Goal: Task Accomplishment & Management: Use online tool/utility

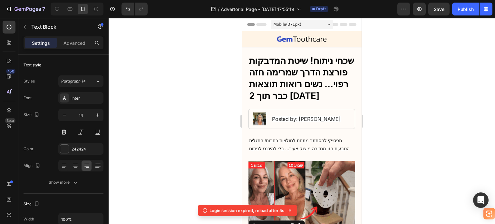
scroll to position [129, 0]
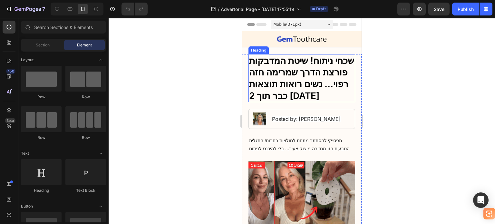
click at [323, 95] on h1 "שכחי ניתוח! שיטת המדבקות פורצת הדרך שמרימה חזה רפוי... נשים רואות תוצאות כבר תו…" at bounding box center [301, 78] width 107 height 48
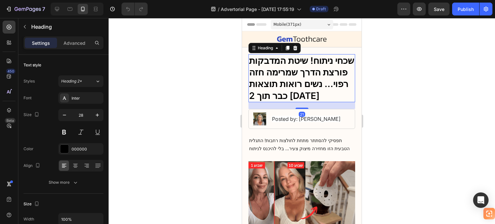
click at [296, 77] on h1 "שכחי ניתוח! שיטת המדבקות פורצת הדרך שמרימה חזה רפוי... נשים רואות תוצאות כבר תו…" at bounding box center [301, 78] width 107 height 48
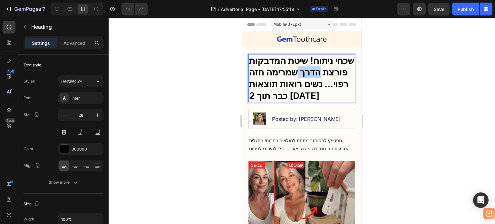
click at [296, 77] on p "שכחי ניתוח! שיטת המדבקות פורצת הדרך שמרימה חזה רפוי... נשים רואות תוצאות כבר תו…" at bounding box center [301, 78] width 105 height 47
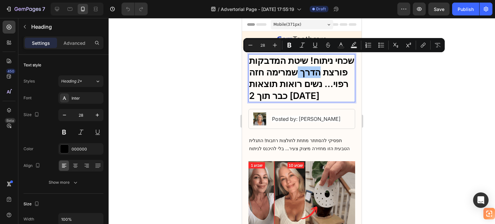
click at [390, 73] on div at bounding box center [302, 121] width 386 height 206
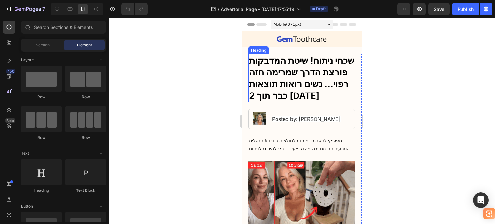
click at [279, 86] on p "שכחי ניתוח! שיטת המדבקות פורצת הדרך שמרימה חזה רפוי... נשים רואות תוצאות כבר תו…" at bounding box center [301, 78] width 105 height 47
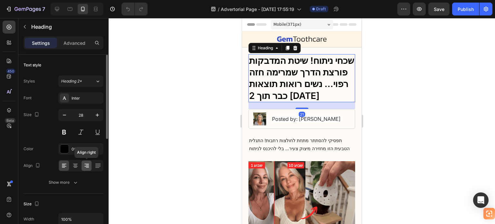
click at [84, 166] on icon at bounding box center [86, 165] width 6 height 6
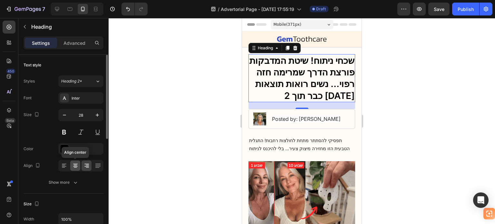
click at [76, 163] on icon at bounding box center [75, 165] width 6 height 6
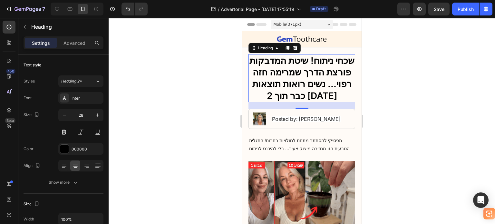
click at [385, 116] on div at bounding box center [302, 121] width 386 height 206
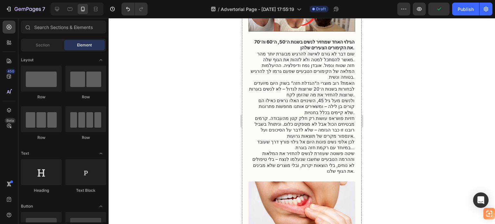
scroll to position [64, 0]
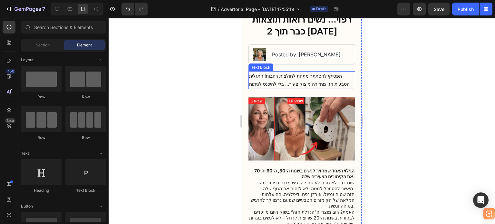
click at [303, 83] on p "תפסיקי להסתתר מתחת לחולצות רחבות! התגלית הטבעית הזו מחזירה מיצוק צעיר... בלי לה…" at bounding box center [301, 80] width 105 height 16
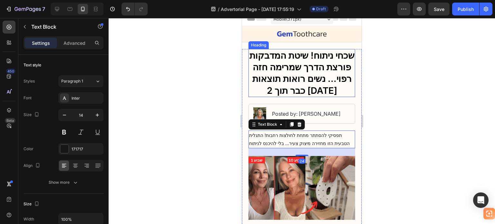
scroll to position [0, 0]
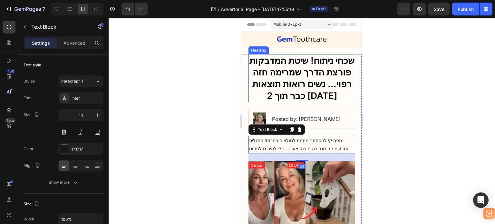
click at [301, 68] on p "שכחי ניתוח! שיטת המדבקות פורצת הדרך שמרימה חזה רפוי... נשים רואות תוצאות כבר תו…" at bounding box center [301, 78] width 105 height 47
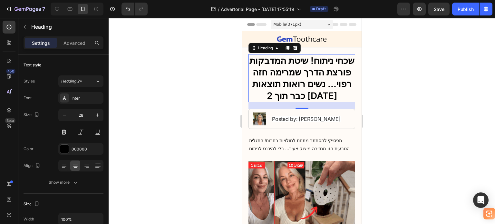
click at [219, 62] on div at bounding box center [302, 121] width 386 height 206
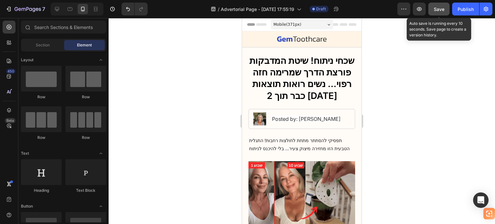
click at [438, 7] on span "Save" at bounding box center [438, 8] width 11 height 5
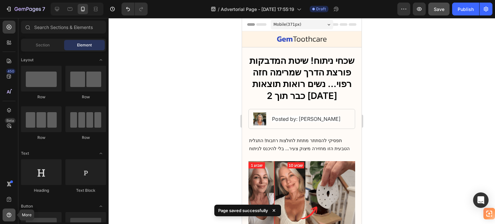
click at [10, 212] on icon at bounding box center [9, 215] width 6 height 6
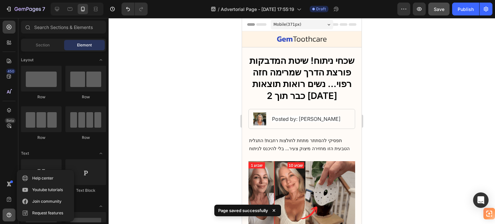
click at [10, 213] on icon at bounding box center [9, 215] width 5 height 5
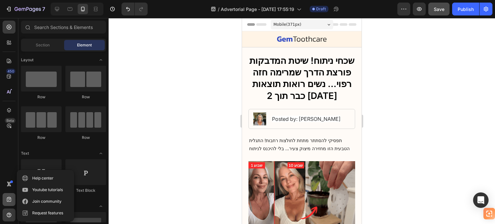
click at [9, 200] on icon at bounding box center [9, 199] width 6 height 6
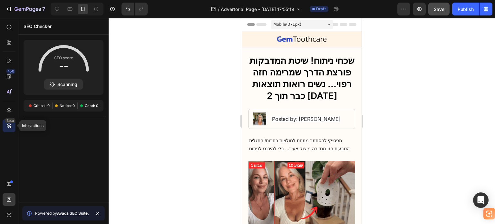
click at [10, 128] on icon at bounding box center [10, 127] width 2 height 2
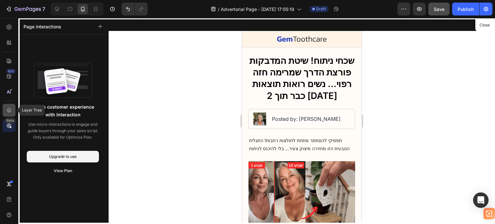
click at [10, 105] on div at bounding box center [9, 110] width 13 height 13
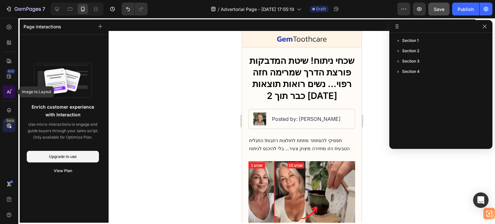
click at [12, 89] on icon at bounding box center [9, 92] width 6 height 6
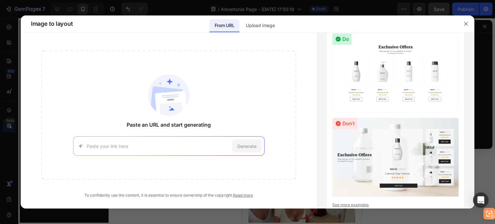
click at [11, 80] on div at bounding box center [247, 112] width 495 height 224
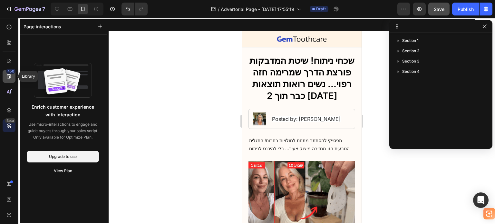
click at [10, 77] on icon at bounding box center [9, 76] width 6 height 6
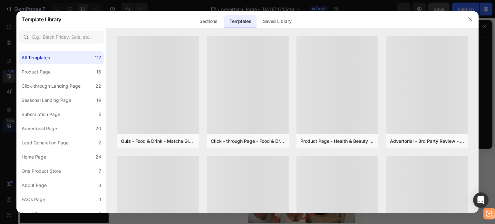
click at [10, 61] on div at bounding box center [247, 112] width 495 height 224
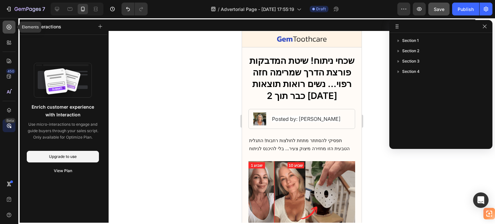
click at [10, 27] on icon at bounding box center [9, 27] width 6 height 6
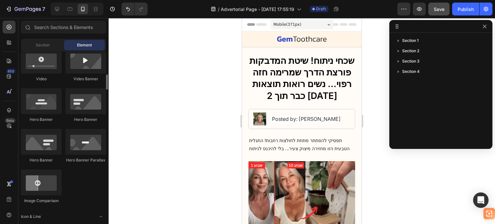
scroll to position [290, 0]
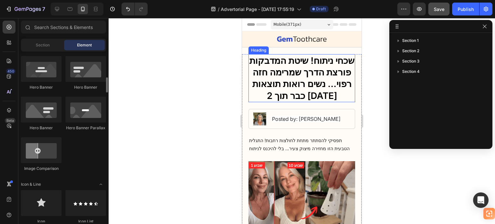
click at [321, 89] on p "שכחי ניתוח! שיטת המדבקות פורצת הדרך שמרימה חזה רפוי... נשים רואות תוצאות כבר תו…" at bounding box center [301, 78] width 105 height 47
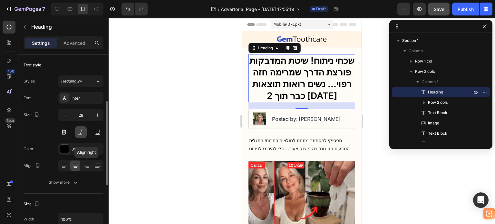
scroll to position [32, 0]
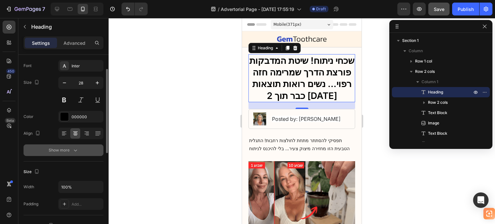
click at [68, 149] on div "Show more" at bounding box center [64, 150] width 30 height 6
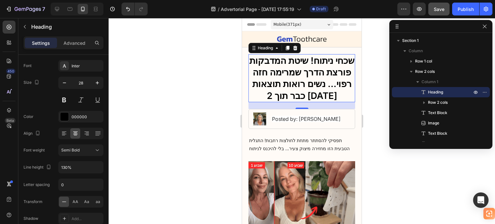
click at [128, 149] on div at bounding box center [302, 121] width 386 height 206
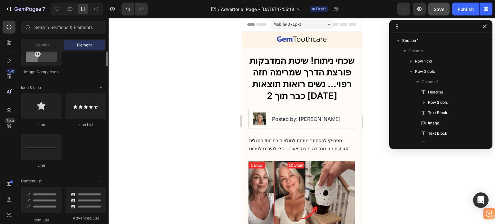
scroll to position [354, 0]
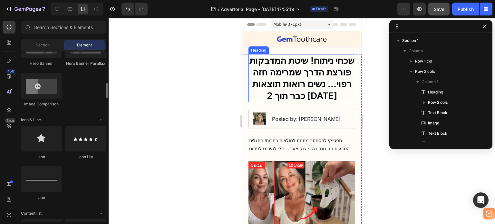
click at [298, 74] on p "שכחי ניתוח! שיטת המדבקות פורצת הדרך שמרימה חזה רפוי... נשים רואות תוצאות כבר תו…" at bounding box center [301, 78] width 105 height 47
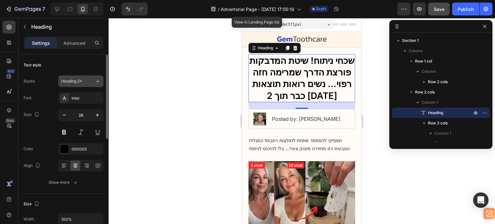
click at [81, 79] on span "Heading 2*" at bounding box center [71, 81] width 21 height 6
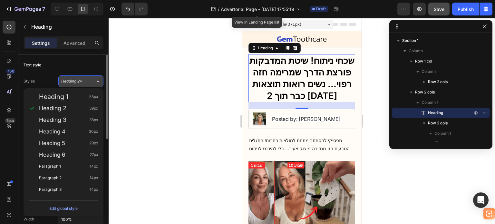
click at [81, 79] on span "Heading 2*" at bounding box center [71, 81] width 21 height 6
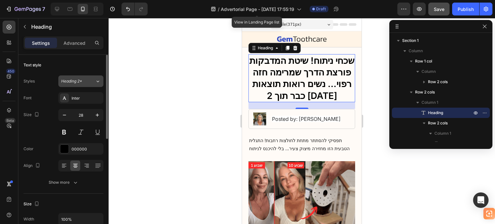
click at [81, 79] on span "Heading 2*" at bounding box center [71, 81] width 21 height 6
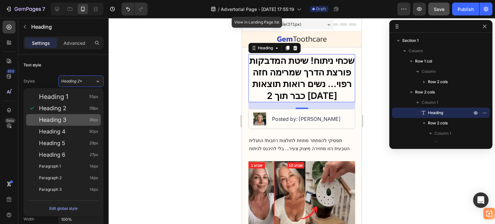
click at [64, 118] on span "Heading 3" at bounding box center [52, 120] width 27 height 6
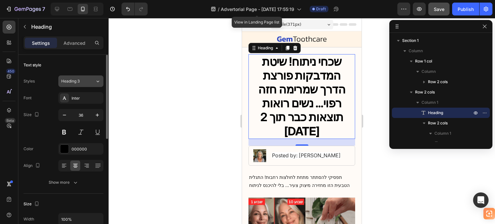
click at [84, 79] on div "Heading 3" at bounding box center [74, 81] width 26 height 6
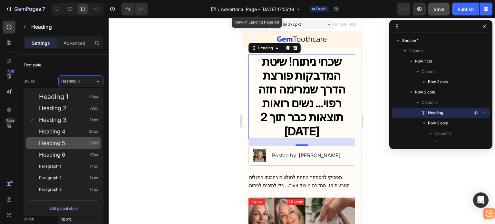
click at [71, 144] on div "Heading 5 29px" at bounding box center [68, 143] width 59 height 6
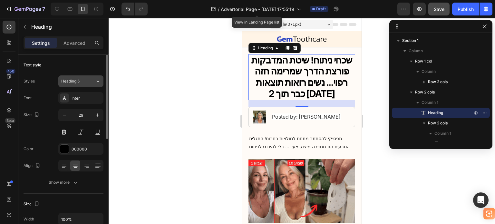
click at [84, 80] on div "Heading 5" at bounding box center [74, 81] width 26 height 6
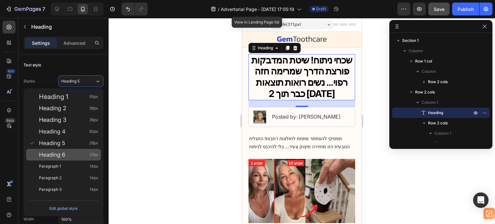
click at [76, 153] on div "Heading 6 27px" at bounding box center [68, 154] width 59 height 6
type input "27"
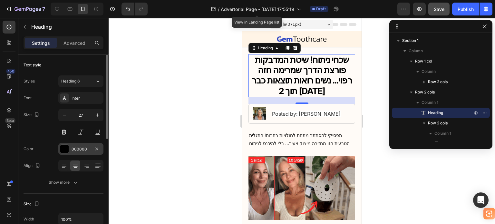
scroll to position [32, 0]
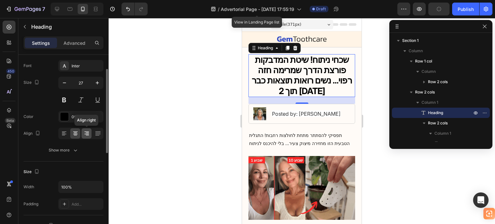
click at [88, 136] on div at bounding box center [86, 133] width 10 height 10
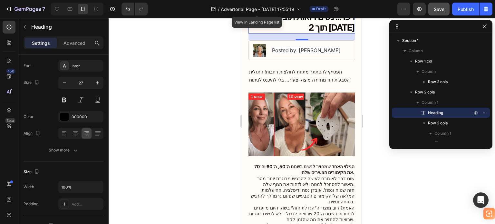
scroll to position [64, 0]
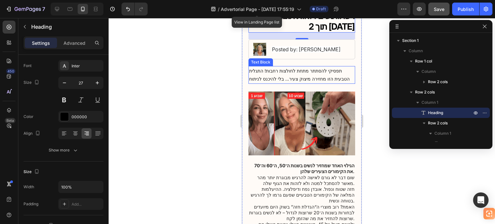
click at [307, 67] on p "תפסיקי להסתתר מתחת לחולצות רחבות! התגלית הטבעית הזו מחזירה מיצוק צעיר... בלי לה…" at bounding box center [301, 75] width 105 height 16
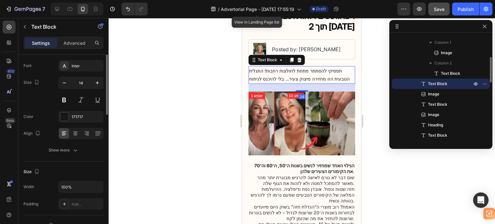
scroll to position [0, 0]
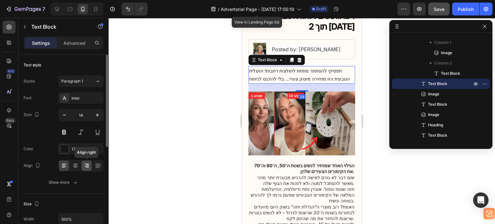
click at [87, 168] on icon at bounding box center [86, 165] width 6 height 6
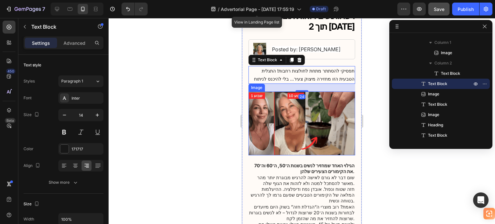
scroll to position [97, 0]
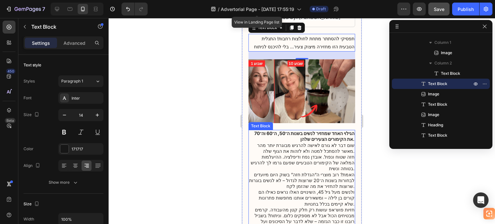
click at [327, 154] on p "חזה שטוח ונפול. אובדן נפח ודיפלציה. ההיעלמות המלאה של הקימורים הטבעיים שפעם גרמ…" at bounding box center [301, 163] width 105 height 18
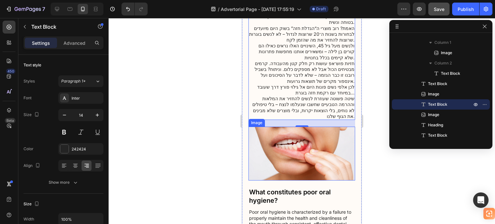
scroll to position [258, 0]
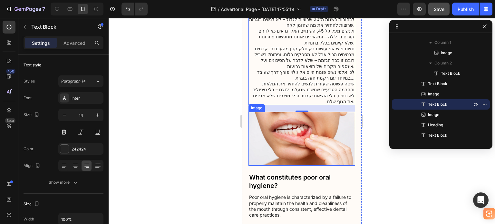
click at [289, 112] on img at bounding box center [301, 139] width 107 height 54
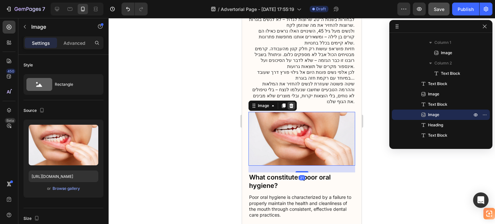
click at [289, 103] on icon at bounding box center [291, 105] width 5 height 5
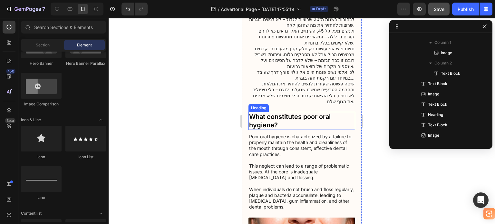
click at [284, 112] on h3 "What constitutes poor oral hygiene?" at bounding box center [301, 121] width 107 height 18
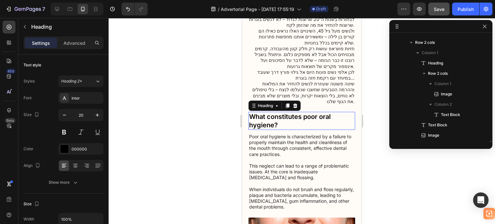
scroll to position [163, 0]
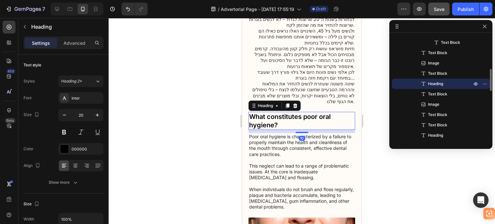
click at [284, 112] on h3 "What constitutes poor oral hygiene?" at bounding box center [301, 121] width 107 height 18
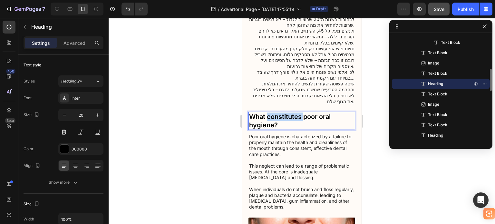
click at [284, 112] on p "What constitutes poor oral hygiene?" at bounding box center [301, 120] width 105 height 17
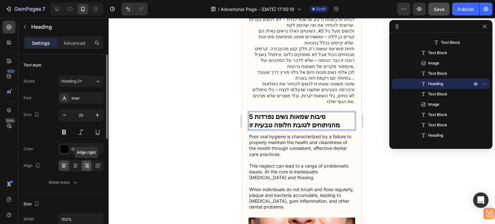
click at [84, 166] on icon at bounding box center [86, 165] width 6 height 6
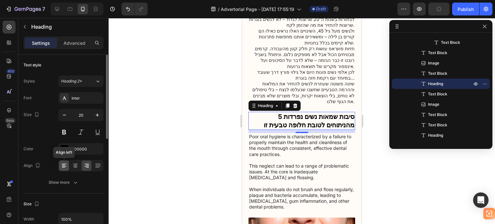
click at [66, 166] on icon at bounding box center [64, 165] width 6 height 6
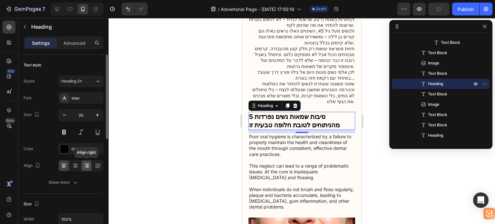
click at [85, 166] on icon at bounding box center [86, 165] width 6 height 6
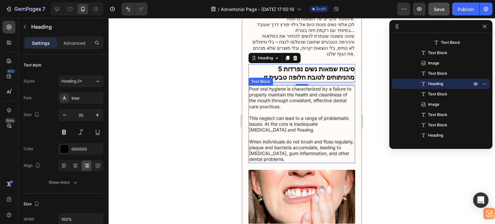
scroll to position [290, 0]
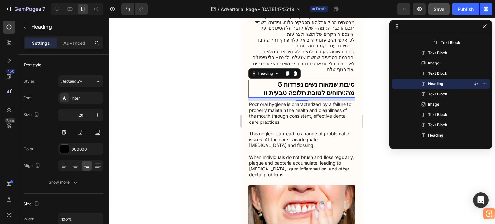
click at [205, 69] on div at bounding box center [302, 121] width 386 height 206
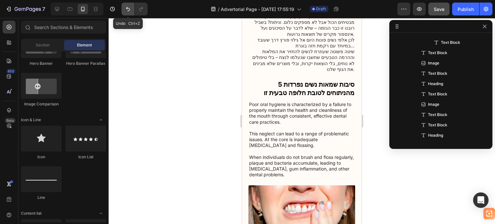
click at [128, 8] on icon "Undo/Redo" at bounding box center [128, 9] width 4 height 4
click at [137, 9] on button "Undo/Redo" at bounding box center [141, 9] width 13 height 13
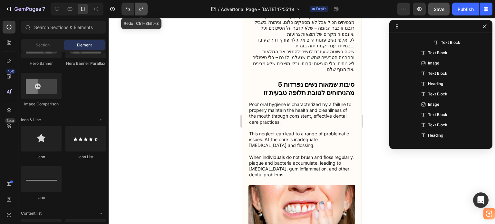
click at [137, 9] on button "Undo/Redo" at bounding box center [141, 9] width 13 height 13
click at [128, 10] on icon "Undo/Redo" at bounding box center [128, 9] width 6 height 6
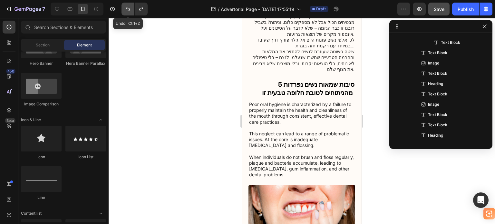
click at [128, 10] on icon "Undo/Redo" at bounding box center [128, 9] width 6 height 6
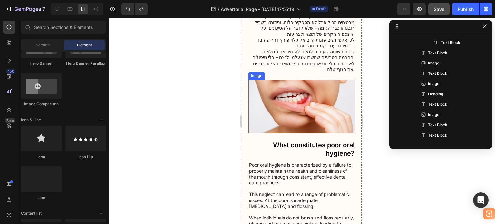
click at [321, 87] on img at bounding box center [301, 107] width 107 height 54
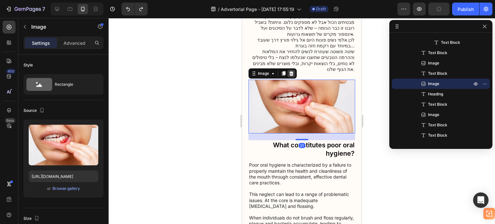
click at [291, 71] on icon at bounding box center [291, 73] width 5 height 5
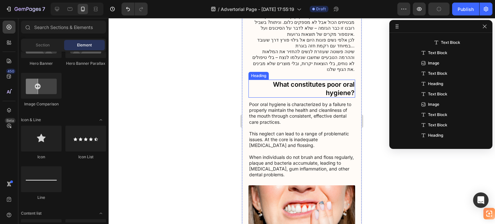
click at [314, 80] on h3 "What constitutes poor oral hygiene?" at bounding box center [301, 89] width 107 height 18
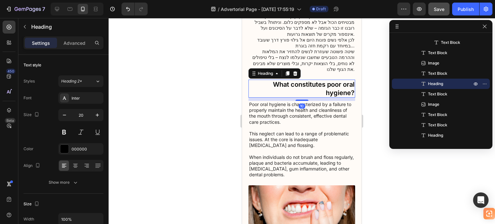
click at [273, 80] on h3 "What constitutes poor oral hygiene?" at bounding box center [301, 89] width 107 height 18
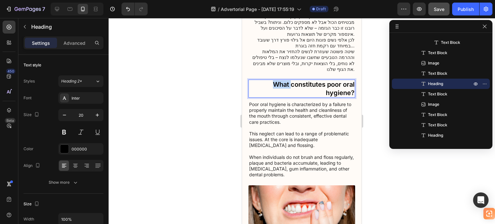
click at [273, 80] on p "What constitutes poor oral hygiene?" at bounding box center [301, 88] width 105 height 17
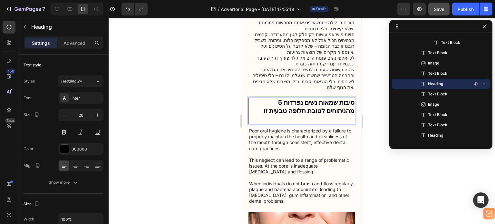
scroll to position [258, 0]
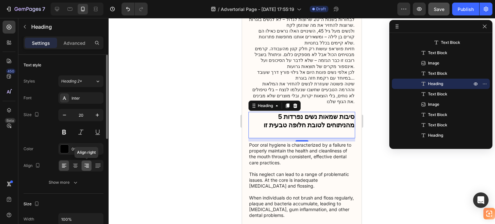
click at [84, 165] on icon at bounding box center [86, 165] width 6 height 6
click at [215, 105] on div at bounding box center [302, 121] width 386 height 206
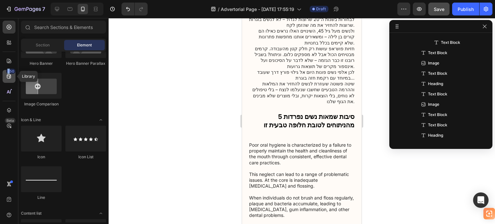
click at [9, 74] on div "450" at bounding box center [9, 76] width 13 height 13
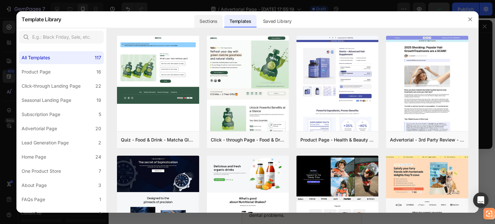
click at [209, 18] on div "Sections" at bounding box center [208, 21] width 28 height 13
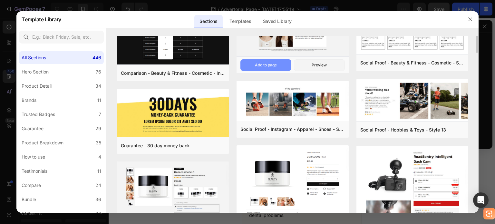
scroll to position [0, 0]
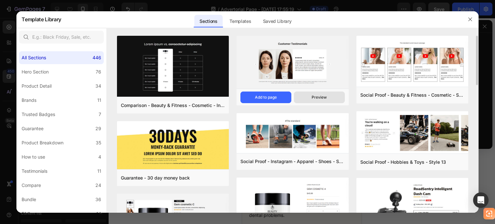
click at [322, 96] on div "Preview" at bounding box center [318, 97] width 15 height 6
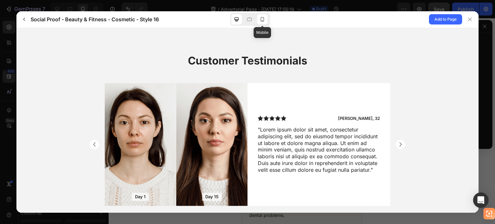
click at [264, 18] on icon at bounding box center [262, 19] width 6 height 6
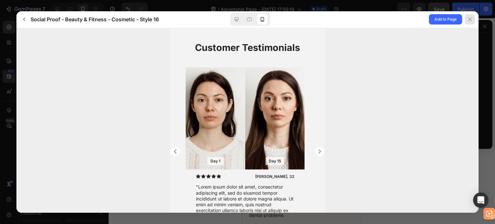
drag, startPoint x: 470, startPoint y: 19, endPoint x: 93, endPoint y: 97, distance: 385.0
click at [470, 19] on icon at bounding box center [469, 19] width 5 height 5
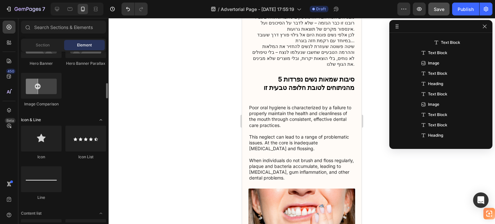
scroll to position [290, 0]
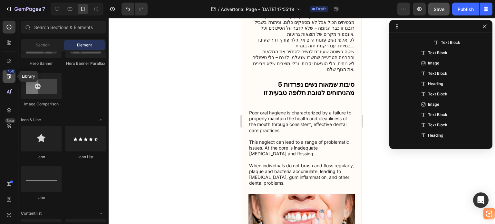
click at [8, 73] on div "450" at bounding box center [10, 71] width 9 height 5
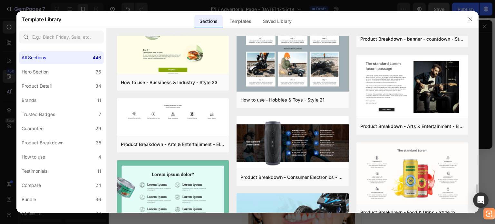
scroll to position [2895, 0]
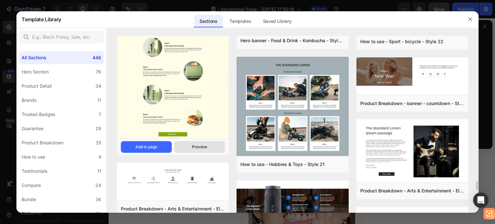
click at [204, 145] on div "Preview" at bounding box center [199, 147] width 15 height 6
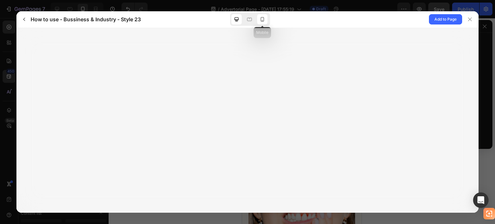
click at [261, 17] on icon at bounding box center [262, 19] width 4 height 5
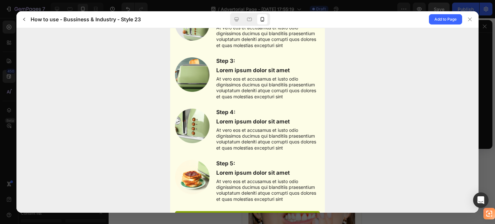
scroll to position [0, 0]
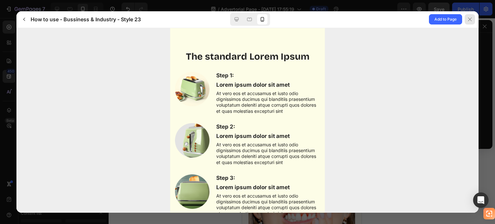
click at [470, 17] on icon at bounding box center [469, 19] width 5 height 5
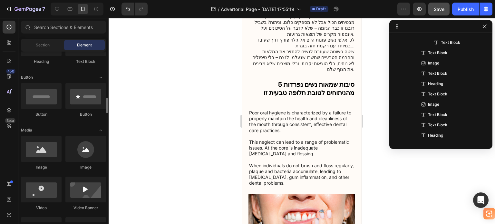
scroll to position [161, 0]
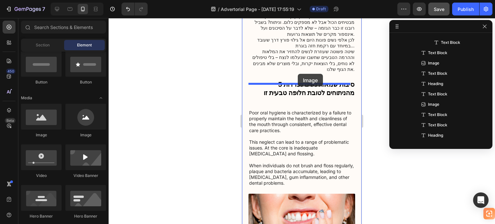
drag, startPoint x: 373, startPoint y: 139, endPoint x: 298, endPoint y: 74, distance: 99.7
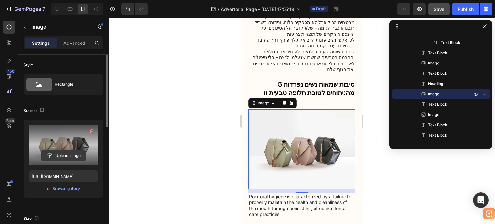
click at [59, 151] on input "file" at bounding box center [63, 155] width 44 height 11
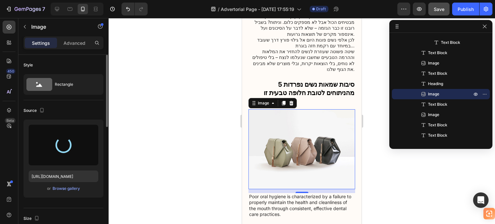
type input "https://cdn.shopify.com/s/files/1/0714/0563/3707/files/gempages_579488357478826…"
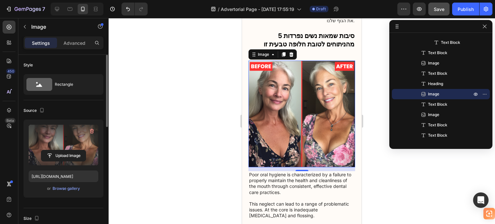
scroll to position [354, 0]
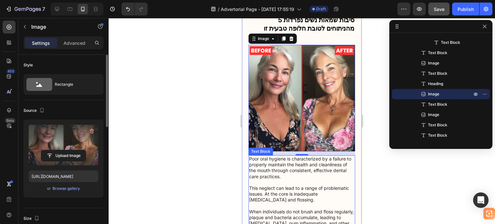
click at [277, 156] on p "Poor oral hygiene is characterized by a failure to properly maintain the health…" at bounding box center [301, 194] width 105 height 76
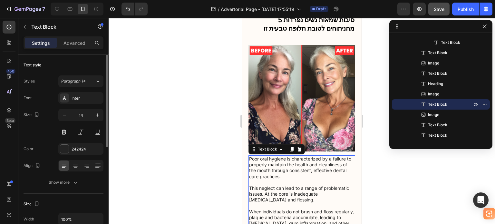
click at [277, 156] on p "Poor oral hygiene is characterized by a failure to properly maintain the health…" at bounding box center [301, 194] width 105 height 76
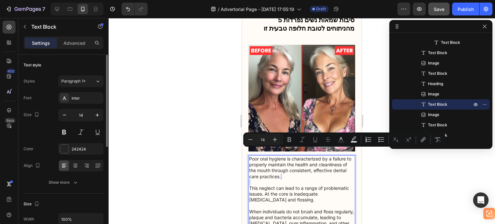
click at [277, 156] on p "Poor oral hygiene is characterized by a failure to properly maintain the health…" at bounding box center [301, 194] width 105 height 76
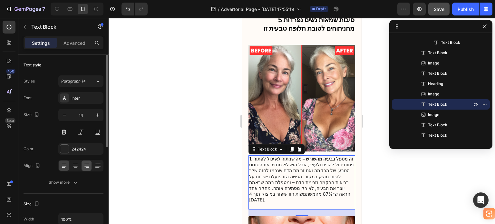
click at [86, 161] on div at bounding box center [86, 165] width 10 height 10
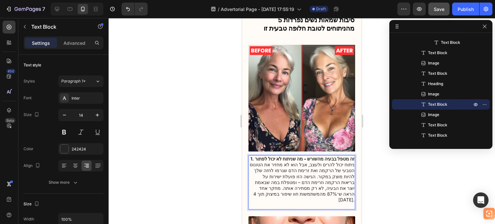
click at [308, 156] on strong "1. זה מטפל בבעיה מהשורש – מה שניתוח לא יכול לפתור" at bounding box center [302, 158] width 104 height 5
click at [284, 156] on strong "1. זה מטפל בבעיה מהשורש – מה שניתוח לא יכול לפתור" at bounding box center [302, 158] width 104 height 5
click at [277, 156] on p "1. זה מטפל בבעיה מהשורש – מה שניתוח לא יכול לפתור ניתוח יכול להרים ולעצב, אבל ה…" at bounding box center [301, 179] width 105 height 47
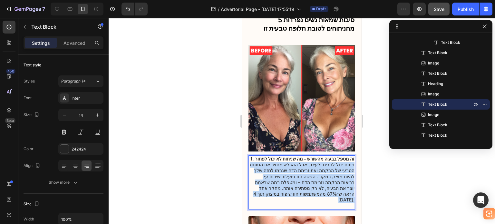
click at [277, 156] on p "1. זה מטפל בבעיה מהשורש – מה שניתוח לא יכול לפתור ניתוח יכול להרים ולעצב, אבל ה…" at bounding box center [301, 179] width 105 height 47
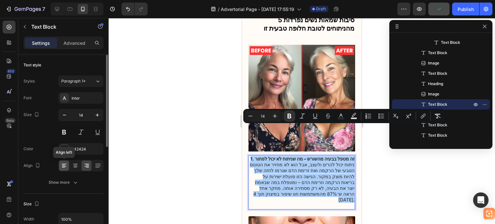
click at [69, 166] on div at bounding box center [64, 165] width 10 height 10
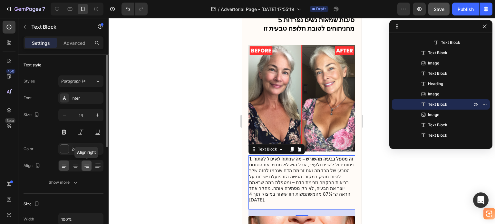
click at [85, 165] on icon at bounding box center [86, 165] width 6 height 6
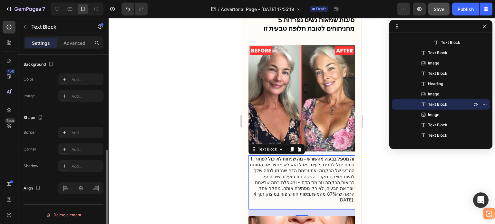
scroll to position [193, 0]
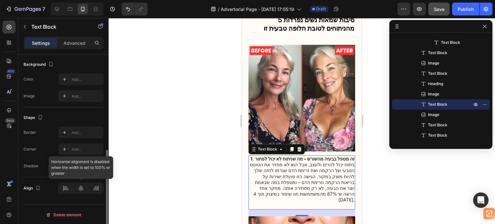
click at [81, 187] on div at bounding box center [80, 188] width 45 height 12
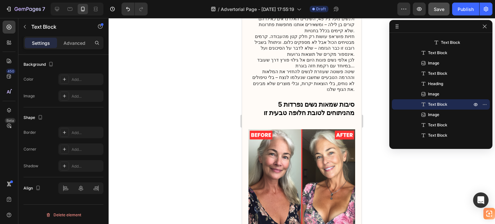
scroll to position [322, 0]
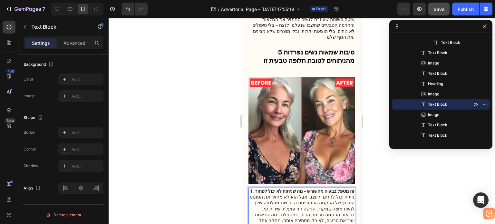
click at [326, 188] on p "1. זה מטפל בבעיה מהשורש – מה שניתוח לא יכול לפתור ניתוח יכול להרים ולעצב, אבל ה…" at bounding box center [301, 211] width 105 height 47
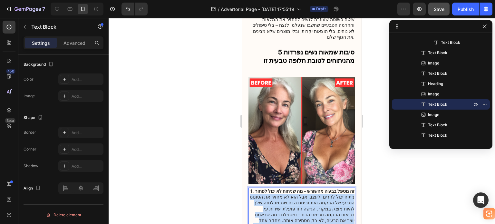
click at [326, 188] on p "1. זה מטפל בבעיה מהשורש – מה שניתוח לא יכול לפתור ניתוח יכול להרים ולעצב, אבל ה…" at bounding box center [301, 211] width 105 height 47
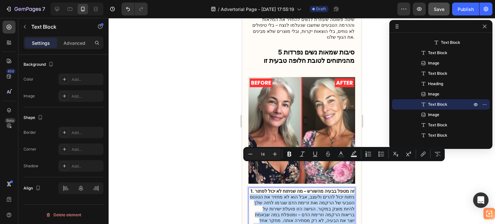
click at [326, 188] on p "1. זה מטפל בבעיה מהשורש – מה שניתוח לא יכול לפתור ניתוח יכול להרים ולעצב, אבל ה…" at bounding box center [301, 211] width 105 height 47
click at [329, 188] on p "1. זה מטפל בבעיה מהשורש – מה שניתוח לא יכול לפתור ניתוח יכול להרים ולעצב, אבל ה…" at bounding box center [301, 211] width 105 height 47
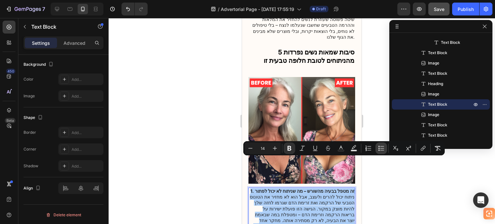
click at [383, 150] on icon "Editor contextual toolbar" at bounding box center [382, 150] width 4 height 0
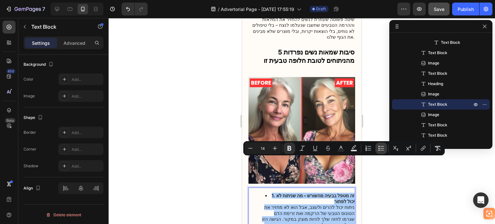
click at [383, 150] on icon "Editor contextual toolbar" at bounding box center [382, 150] width 4 height 0
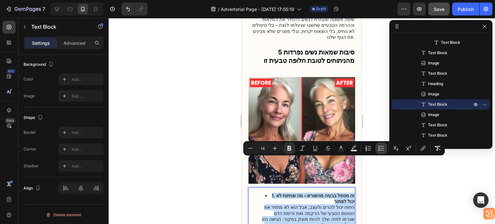
type input "14"
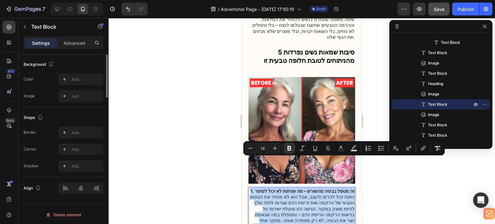
scroll to position [64, 0]
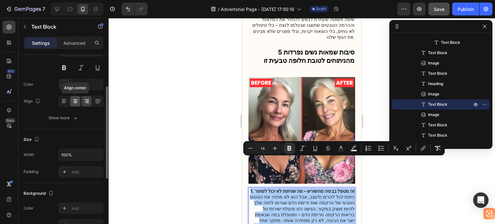
click at [76, 102] on icon at bounding box center [75, 101] width 6 height 6
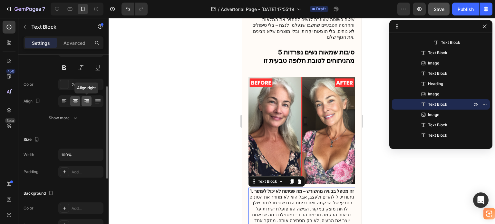
click at [84, 100] on icon at bounding box center [86, 101] width 6 height 6
click at [81, 100] on div at bounding box center [80, 101] width 45 height 12
click at [77, 100] on icon at bounding box center [75, 101] width 6 height 6
click at [86, 101] on icon at bounding box center [86, 101] width 5 height 1
click at [178, 145] on div at bounding box center [302, 121] width 386 height 206
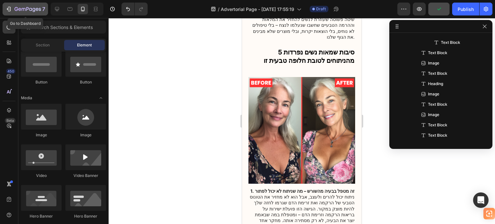
click at [21, 9] on icon "button" at bounding box center [27, 9] width 26 height 5
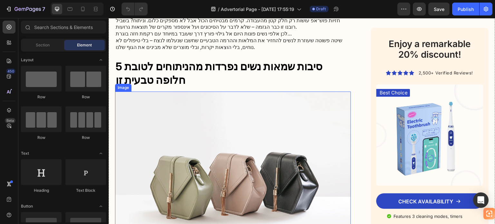
scroll to position [258, 0]
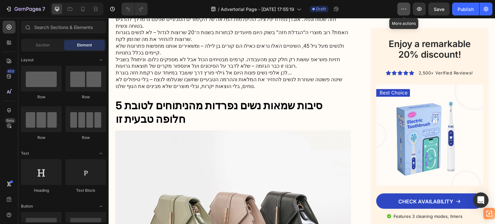
click at [409, 8] on button "button" at bounding box center [403, 9] width 13 height 13
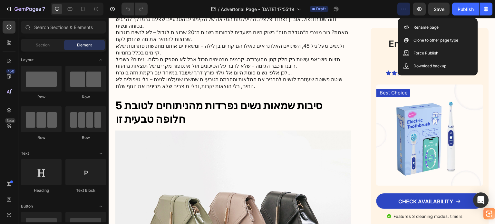
click at [409, 8] on button "button" at bounding box center [403, 9] width 13 height 13
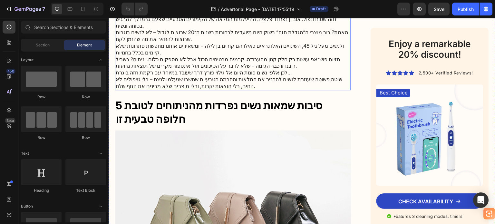
click at [165, 76] on p "שיטה פשוטה שעוזרת לנשים להחזיר את המלאות וההרמה הטבעיים שחשבו שנעלמו לנצח – בלי…" at bounding box center [233, 83] width 234 height 14
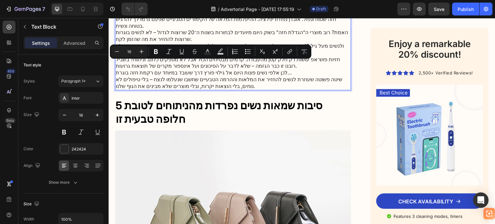
click at [308, 43] on p "ולנשים מעל גיל 45, השינויים האלו נראים כאילו הם קורים בן לילה – ומשאירים אותנו …" at bounding box center [233, 50] width 234 height 14
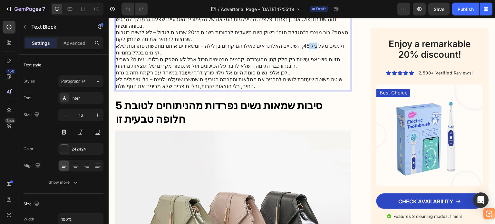
click at [308, 43] on p "ולנשים מעל גיל 45, השינויים האלו נראים כאילו הם קורים בן לילה – ומשאירים אותנו …" at bounding box center [233, 50] width 234 height 14
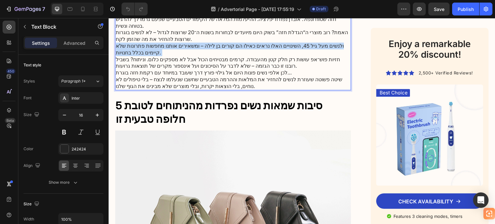
click at [308, 43] on p "ולנשים מעל גיל 45, השינויים האלו נראים כאילו הם קורים בן לילה – ומשאירים אותנו …" at bounding box center [233, 50] width 234 height 14
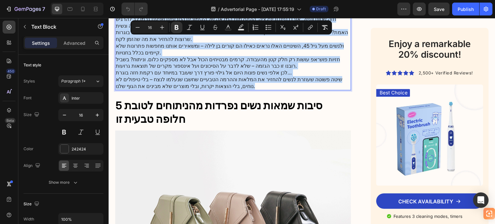
drag, startPoint x: 307, startPoint y: 34, endPoint x: 268, endPoint y: 66, distance: 49.8
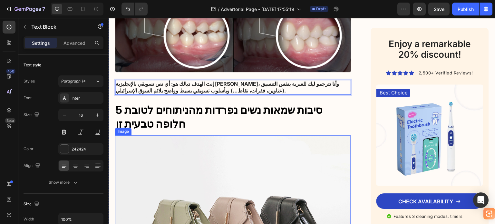
scroll to position [170, 0]
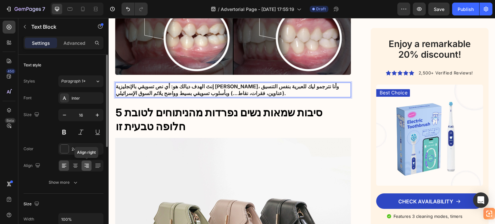
click at [85, 163] on icon at bounding box center [86, 165] width 6 height 6
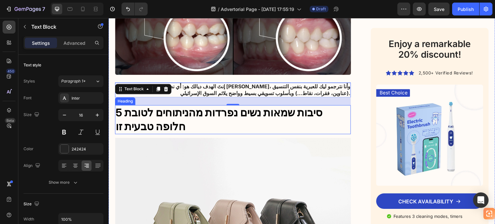
click at [224, 115] on strong "5 סיבות שמאות נשים נפרדות מהניתוחים לטובת חלופה טבעית זו" at bounding box center [219, 119] width 206 height 27
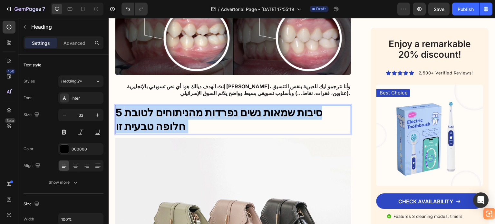
click at [224, 115] on strong "5 סיבות שמאות נשים נפרדות מהניתוחים לטובת חלופה טבעית זו" at bounding box center [219, 119] width 206 height 27
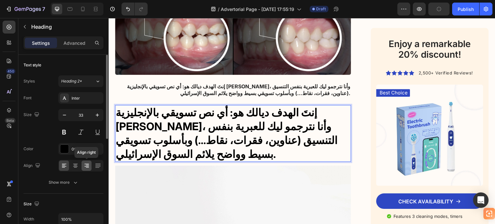
click at [88, 166] on icon at bounding box center [86, 166] width 5 height 1
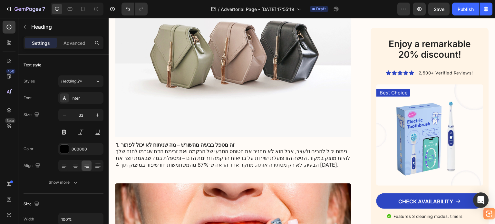
scroll to position [395, 0]
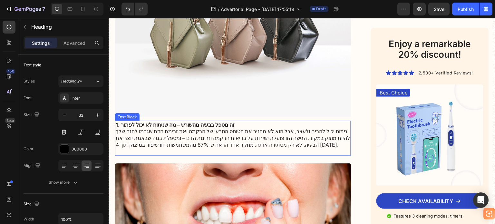
click at [212, 124] on p "1. זה מטפל בבעיה מהשורש – מה שניתוח לא יכול לפתור ניתוח יכול להרים ולעצב, אבל ה…" at bounding box center [233, 134] width 234 height 27
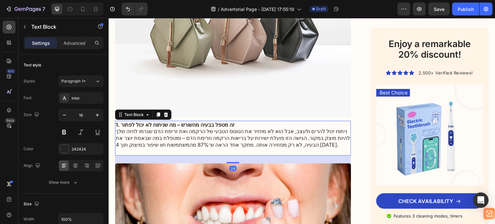
click at [211, 122] on p "1. זה מטפל בבעיה מהשורש – מה שניתוח לא יכול לפתור ניתוח יכול להרים ולעצב, אבל ה…" at bounding box center [233, 134] width 234 height 27
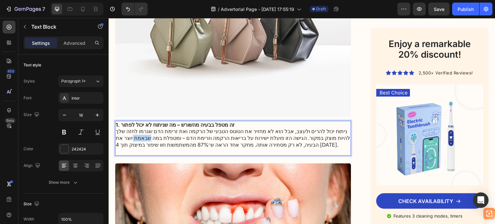
click at [211, 122] on p "1. זה מטפל בבעיה מהשורש – מה שניתוח לא יכול לפתור ניתוח יכול להרים ולעצב, אבל ה…" at bounding box center [233, 134] width 234 height 27
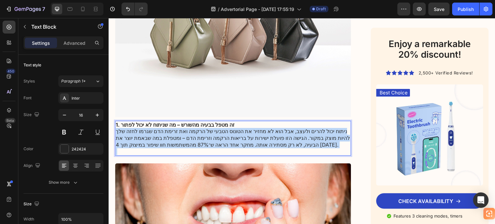
click at [211, 122] on p "1. זה מטפל בבעיה מהשורש – מה שניתוח לא יכול לפתור ניתוח יכול להרים ולעצב, אבל ה…" at bounding box center [233, 134] width 234 height 27
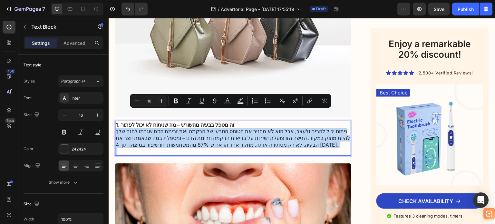
click at [189, 121] on p "1. זה מטפל בבעיה מהשורש – מה שניתוח לא יכול לפתור ניתוח יכול להרים ולעצב, אבל ה…" at bounding box center [233, 134] width 234 height 27
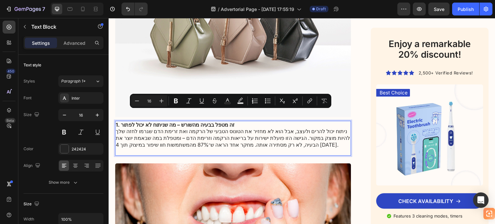
click at [124, 121] on strong "1. זה מטפל בבעיה מהשורש – מה שניתוח לא יכול לפתור" at bounding box center [175, 124] width 119 height 6
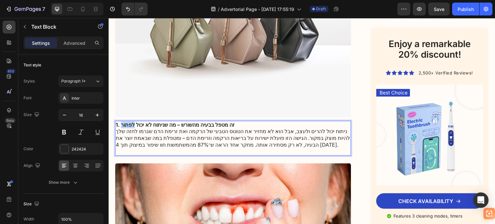
click at [124, 121] on strong "1. זה מטפל בבעיה מהשורש – מה שניתוח לא יכול לפתור" at bounding box center [175, 124] width 119 height 6
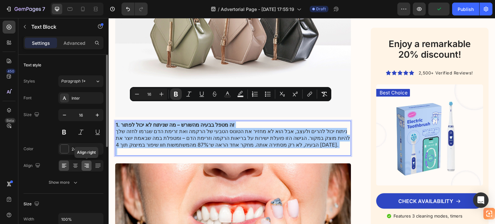
click at [86, 164] on icon at bounding box center [86, 165] width 6 height 6
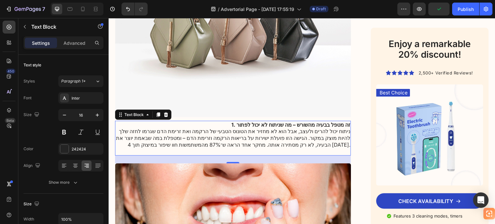
click at [242, 123] on p "1. זה מטפל בבעיה מהשורש – מה שניתוח לא יכול לפתור ניתוח יכול להרים ולעצב, אבל ה…" at bounding box center [233, 134] width 234 height 27
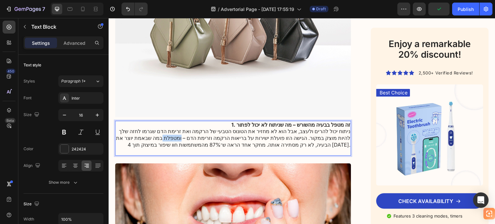
click at [242, 123] on p "1. זה מטפל בבעיה מהשורש – מה שניתוח לא יכול לפתור ניתוח יכול להרים ולעצב, אבל ה…" at bounding box center [233, 134] width 234 height 27
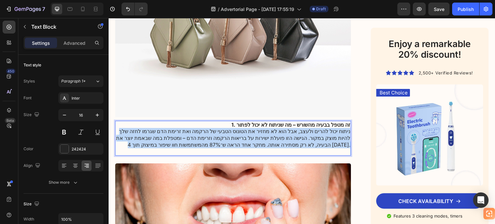
click at [242, 123] on p "1. זה מטפל בבעיה מהשורש – מה שניתוח לא יכול לפתור ניתוח יכול להרים ולעצב, אבל ה…" at bounding box center [233, 134] width 234 height 27
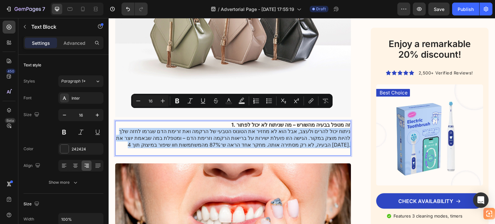
click at [242, 123] on p "1. זה מטפל בבעיה מהשורש – מה שניתוח לא יכול לפתור ניתוח יכול להרים ולעצב, אבל ה…" at bounding box center [233, 134] width 234 height 27
click at [245, 121] on p "1. זה מטפל בבעיה מהשורש – מה שניתוח לא יכול לפתור ניתוח יכול להרים ולעצב, אבל ה…" at bounding box center [233, 134] width 234 height 27
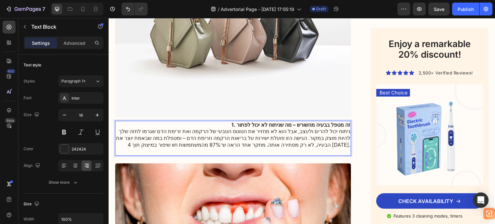
click at [249, 121] on p "1. זה מטפל בבעיה מהשורש – מה שניתוח לא יכול לפתור ניתוח יכול להרים ולעצב, אבל ה…" at bounding box center [233, 134] width 234 height 27
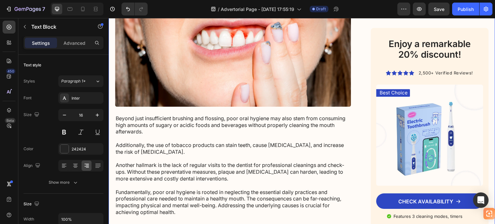
scroll to position [556, 0]
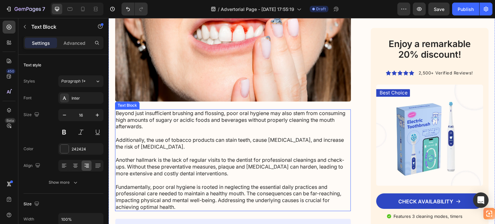
click at [219, 124] on p "Beyond just insufficient brushing and flossing, poor oral hygiene may also stem…" at bounding box center [233, 160] width 234 height 100
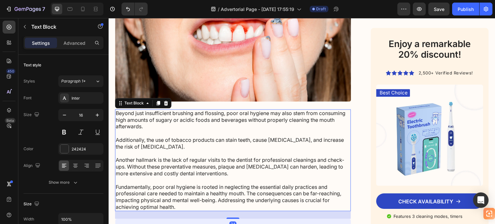
click at [219, 124] on p "Beyond just insufficient brushing and flossing, poor oral hygiene may also stem…" at bounding box center [233, 160] width 234 height 100
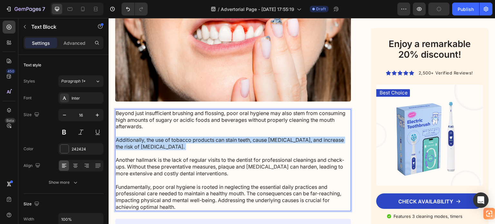
click at [219, 124] on p "Beyond just insufficient brushing and flossing, poor oral hygiene may also stem…" at bounding box center [233, 160] width 234 height 100
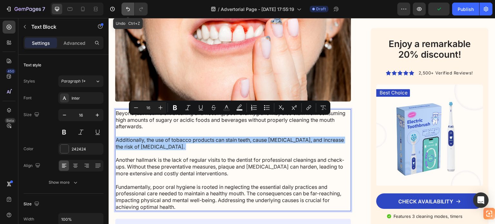
click at [128, 9] on icon "Undo/Redo" at bounding box center [128, 9] width 6 height 6
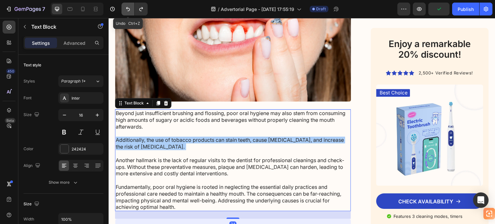
click at [128, 9] on icon "Undo/Redo" at bounding box center [128, 9] width 6 height 6
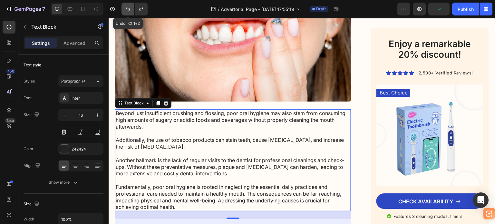
click at [128, 9] on icon "Undo/Redo" at bounding box center [128, 9] width 6 height 6
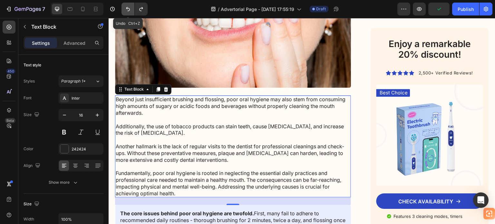
click at [128, 9] on icon "Undo/Redo" at bounding box center [128, 9] width 6 height 6
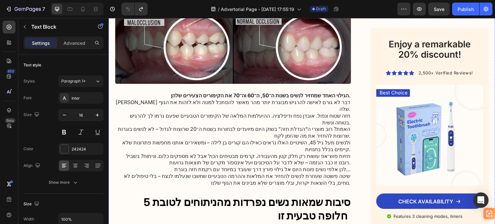
scroll to position [147, 0]
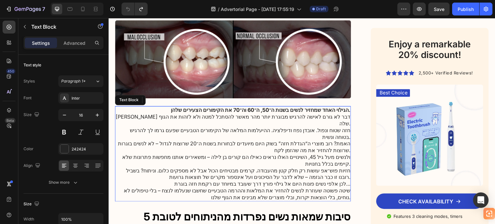
click at [238, 154] on p "ולנשים מעל גיל 45, השינויים האלו נראים כאילו הם קורים בן לילה – ומשאירים אותנו …" at bounding box center [233, 161] width 234 height 14
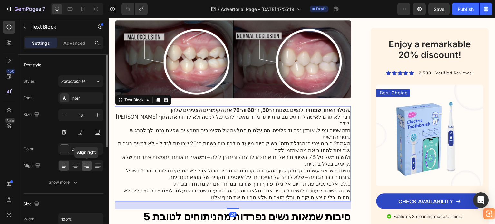
click at [86, 165] on icon at bounding box center [87, 165] width 3 height 1
click at [98, 166] on icon at bounding box center [98, 165] width 6 height 6
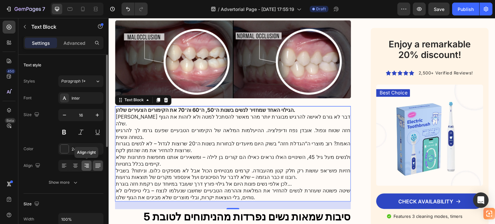
click at [86, 166] on icon at bounding box center [86, 166] width 5 height 1
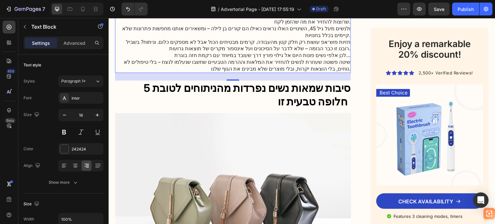
scroll to position [275, 0]
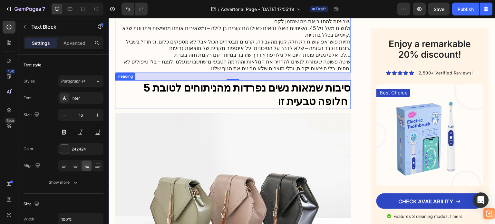
click at [281, 81] on h3 "5 סיבות שמאות נשים נפרדות מהניתוחים לטובת חלופה טבעית זו" at bounding box center [233, 94] width 236 height 29
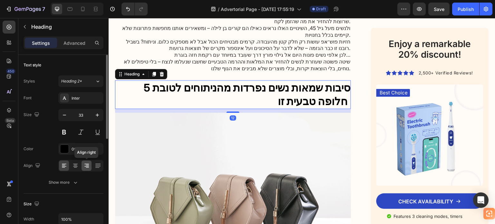
click at [84, 162] on icon at bounding box center [86, 165] width 6 height 6
click at [81, 164] on div at bounding box center [86, 165] width 10 height 10
click at [75, 168] on icon at bounding box center [75, 165] width 6 height 6
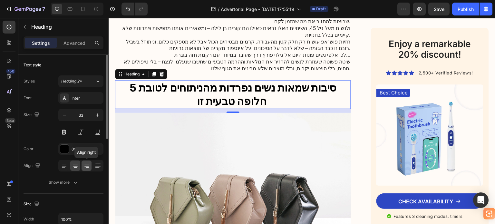
click at [86, 165] on icon at bounding box center [86, 165] width 6 height 6
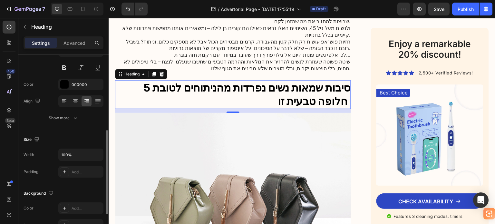
scroll to position [97, 0]
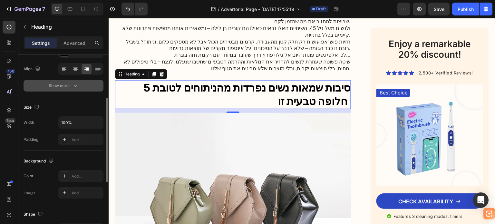
click at [66, 85] on div "Show more" at bounding box center [64, 85] width 30 height 6
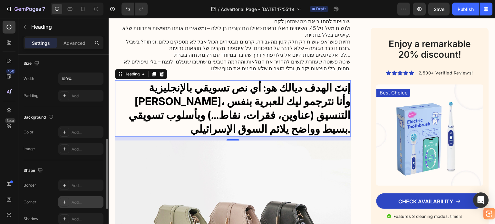
scroll to position [314, 0]
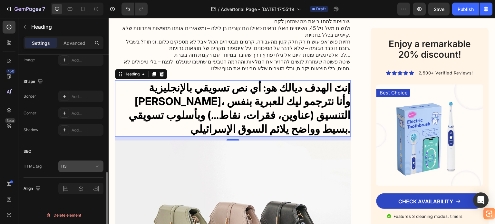
click at [77, 165] on div "H3" at bounding box center [77, 166] width 33 height 6
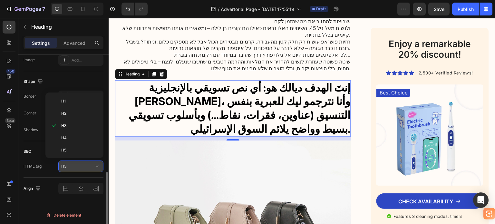
click at [77, 165] on div "H3" at bounding box center [77, 166] width 33 height 6
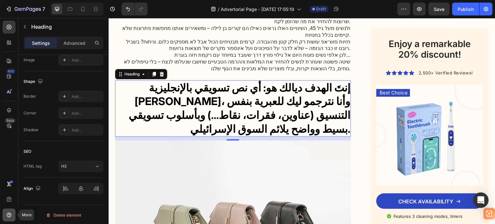
click at [10, 213] on icon at bounding box center [9, 215] width 6 height 6
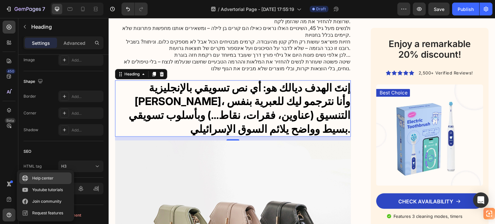
click at [56, 178] on link "Help center" at bounding box center [45, 178] width 52 height 12
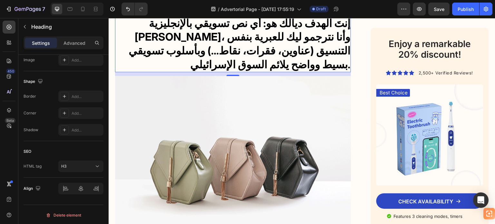
scroll to position [275, 0]
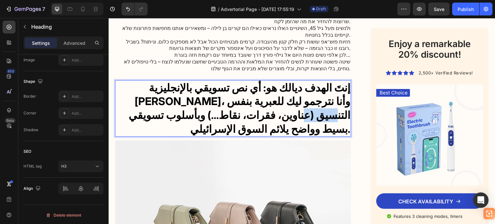
click at [217, 92] on strong "إنتَ الهدف ديالك هو: أي نص تسويقي بالإنجليزية نعطيهولك، وأنا نترجمو ليك للعبرية…" at bounding box center [239, 108] width 222 height 54
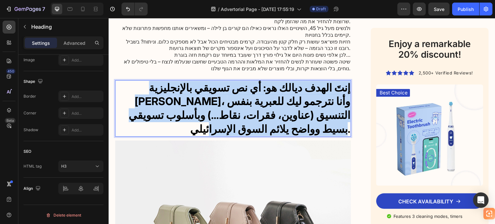
click at [217, 92] on strong "إنتَ الهدف ديالك هو: أي نص تسويقي بالإنجليزية نعطيهولك، وأنا نترجمو ليك للعبرية…" at bounding box center [239, 108] width 222 height 54
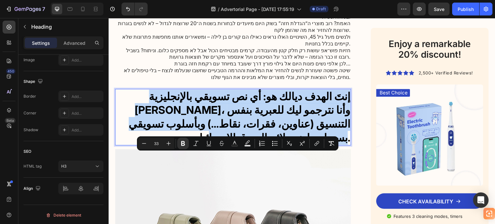
scroll to position [179, 0]
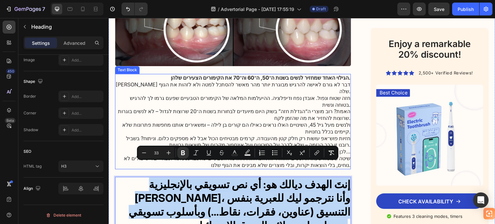
click at [242, 121] on p "ולנשים מעל גיל 45, השינויים האלו נראים כאילו הם קורים בן לילה – ומשאירים אותנו …" at bounding box center [233, 128] width 234 height 14
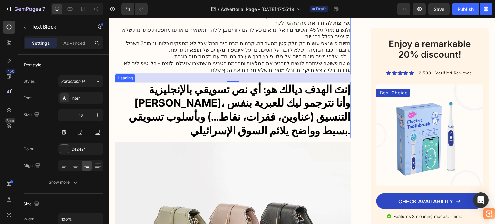
scroll to position [243, 0]
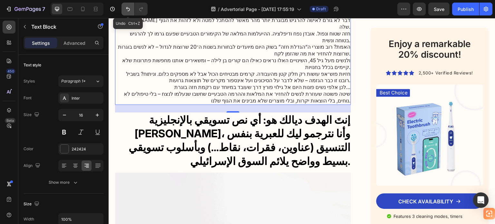
click at [125, 6] on icon "Undo/Redo" at bounding box center [128, 9] width 6 height 6
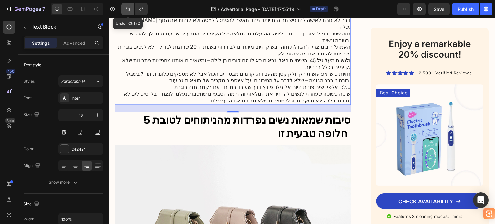
click at [125, 6] on icon "Undo/Redo" at bounding box center [128, 9] width 6 height 6
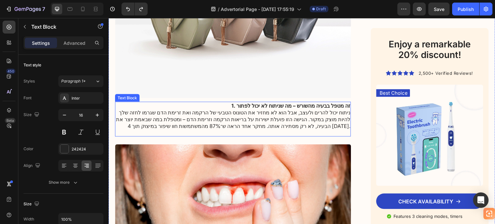
scroll to position [469, 0]
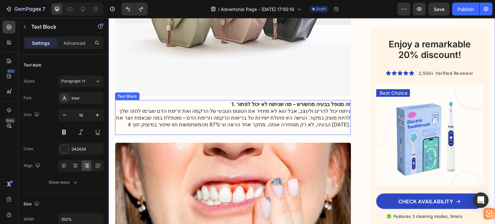
click at [240, 101] on p "1. זה מטפל בבעיה מהשורש – מה שניתוח לא יכול לפתור ניתוח יכול להרים ולעצב, אבל ה…" at bounding box center [233, 114] width 234 height 27
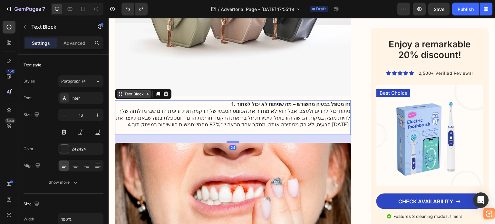
click at [140, 91] on div "Text Block" at bounding box center [134, 94] width 22 height 6
click at [81, 171] on div "Font Inter Size 16 Color 242424 Align Show more" at bounding box center [64, 140] width 80 height 96
click at [84, 166] on icon at bounding box center [86, 165] width 6 height 6
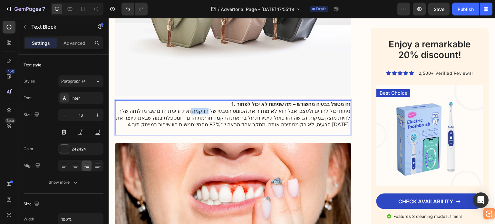
click at [219, 101] on p "1. זה מטפל בבעיה מהשורש – מה שניתוח לא יכול לפתור ניתוח יכול להרים ולעצב, אבל ה…" at bounding box center [233, 114] width 234 height 27
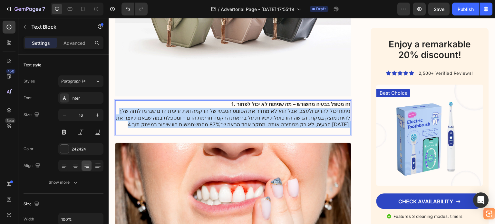
click at [219, 101] on p "1. זה מטפל בבעיה מהשורש – מה שניתוח לא יכול לפתור ניתוח יכול להרים ולעצב, אבל ה…" at bounding box center [233, 114] width 234 height 27
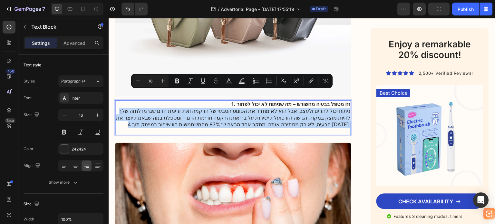
click at [258, 101] on p "1. זה מטפל בבעיה מהשורש – מה שניתוח לא יכול לפתור ניתוח יכול להרים ולעצב, אבל ה…" at bounding box center [233, 114] width 234 height 27
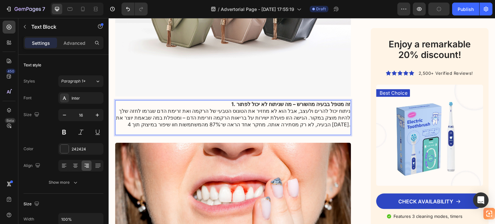
click at [270, 101] on strong "1. זה מטפל בבעיה מהשורש – מה שניתוח לא יכול לפתור" at bounding box center [290, 104] width 119 height 6
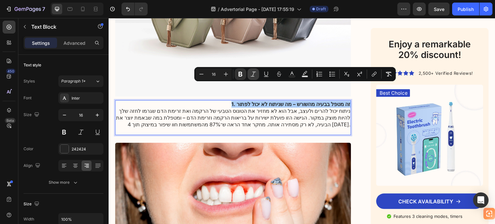
click at [252, 75] on icon "Editor contextual toolbar" at bounding box center [253, 73] width 5 height 5
click at [252, 75] on icon "Editor contextual toolbar" at bounding box center [253, 74] width 6 height 6
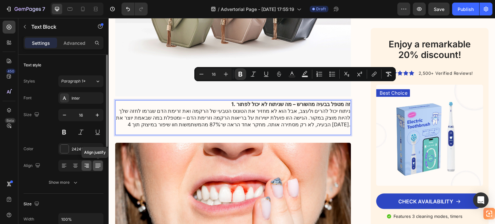
click at [95, 166] on icon at bounding box center [98, 165] width 6 height 6
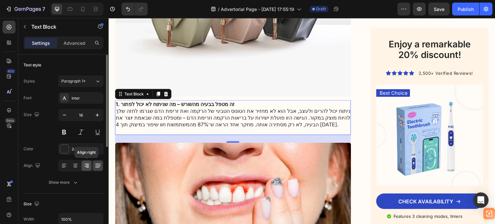
click at [84, 166] on icon at bounding box center [86, 166] width 5 height 1
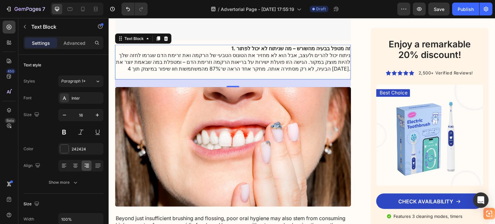
scroll to position [533, 0]
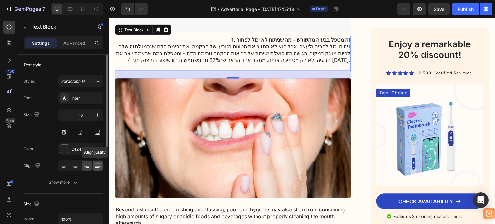
click at [99, 164] on icon at bounding box center [98, 165] width 6 height 6
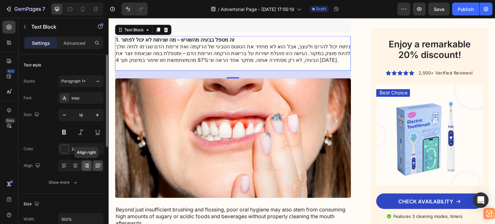
click at [88, 164] on icon at bounding box center [86, 164] width 5 height 1
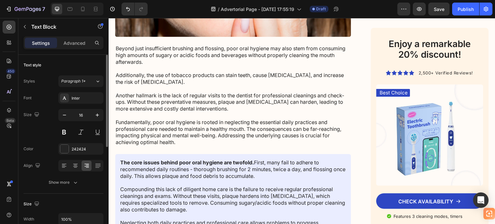
scroll to position [64, 0]
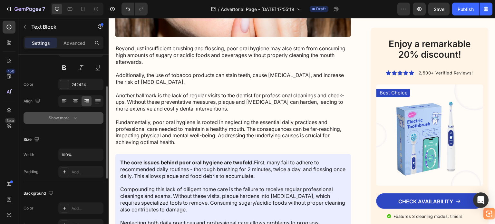
click at [68, 117] on div "Show more" at bounding box center [64, 118] width 30 height 6
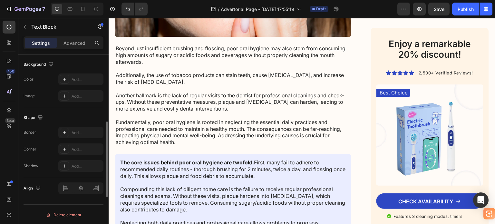
scroll to position [246, 0]
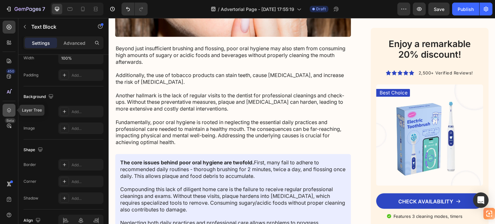
click at [11, 109] on icon at bounding box center [9, 110] width 6 height 6
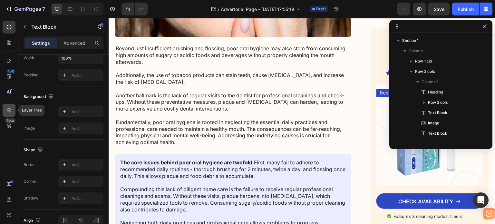
scroll to position [81, 0]
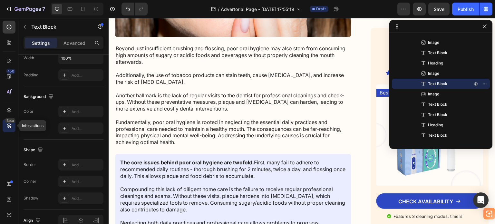
click at [9, 129] on div "Beta" at bounding box center [9, 125] width 13 height 13
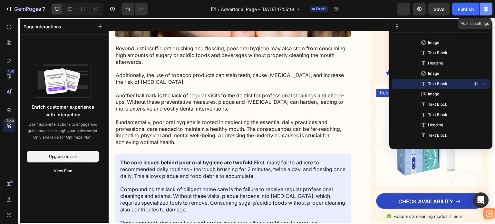
click at [488, 7] on icon "button" at bounding box center [485, 9] width 6 height 6
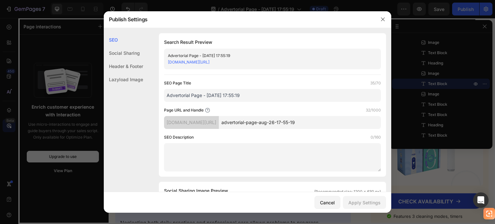
click at [233, 96] on input "Advertorial Page - [DATE] 17:55:19" at bounding box center [272, 95] width 217 height 13
click at [219, 125] on div "z1k1nh-ar.myshopify.com/pages/" at bounding box center [191, 122] width 55 height 13
click at [219, 144] on textarea at bounding box center [272, 157] width 217 height 28
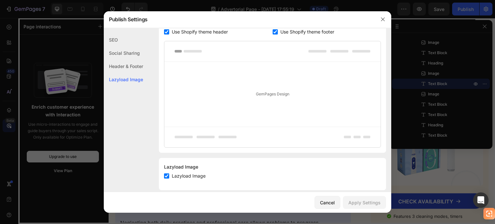
scroll to position [346, 0]
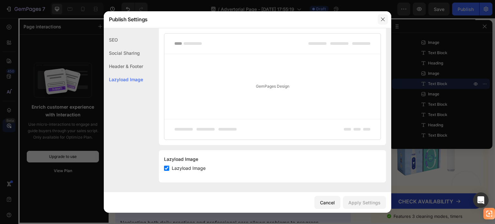
click at [381, 15] on button "button" at bounding box center [382, 19] width 10 height 10
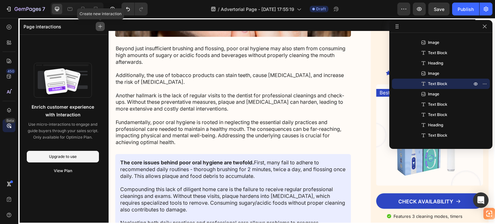
click at [100, 28] on icon "button" at bounding box center [100, 26] width 5 height 5
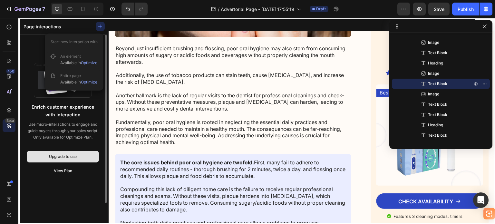
click at [45, 161] on button "Upgrade to use" at bounding box center [63, 157] width 72 height 12
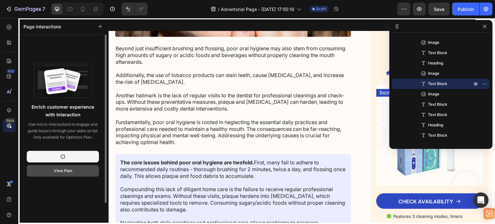
click at [62, 174] on button "View Plan" at bounding box center [63, 171] width 72 height 12
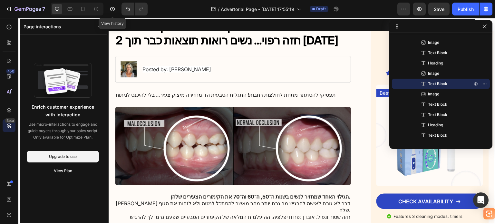
scroll to position [0, 0]
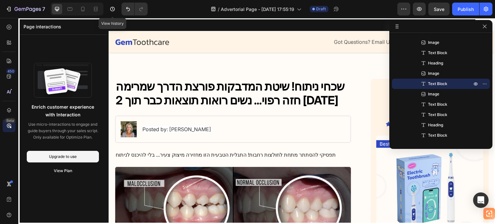
click at [206, 92] on div at bounding box center [302, 121] width 386 height 206
click at [269, 99] on div at bounding box center [302, 121] width 386 height 206
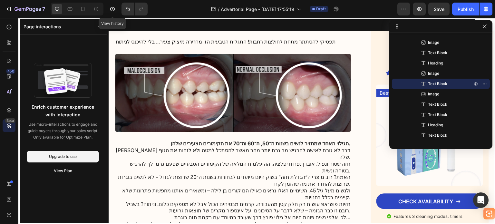
scroll to position [64, 0]
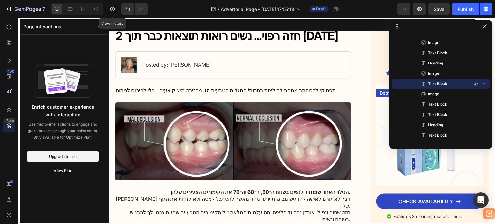
click at [117, 61] on div at bounding box center [302, 121] width 386 height 206
click at [124, 65] on div at bounding box center [302, 121] width 386 height 206
click at [125, 65] on div at bounding box center [302, 121] width 386 height 206
drag, startPoint x: 131, startPoint y: 84, endPoint x: 133, endPoint y: 88, distance: 4.6
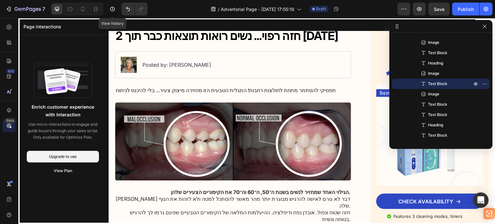
click at [133, 86] on div at bounding box center [302, 121] width 386 height 206
click at [134, 89] on div at bounding box center [302, 121] width 386 height 206
click at [109, 120] on div at bounding box center [302, 121] width 386 height 206
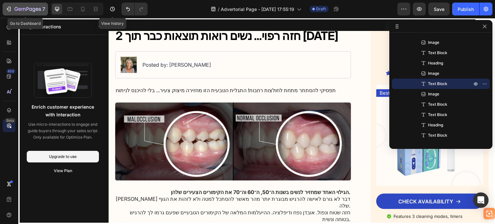
click at [21, 7] on icon "button" at bounding box center [27, 9] width 26 height 5
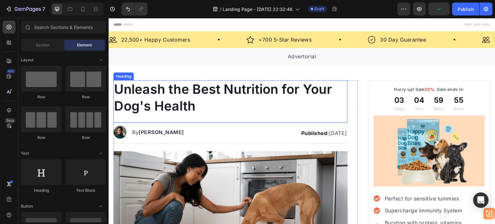
click at [228, 94] on h1 "Unleash the Best Nutrition for Your Dog's Health" at bounding box center [230, 97] width 234 height 35
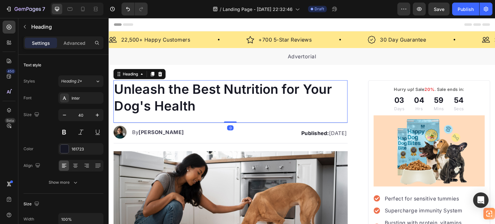
click at [228, 94] on h1 "Unleash the Best Nutrition for Your Dog's Health" at bounding box center [230, 97] width 234 height 35
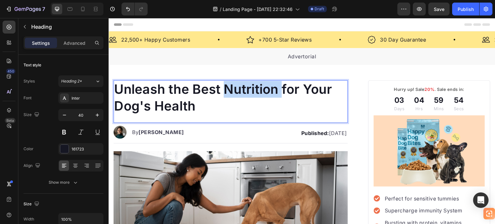
click at [228, 94] on p "Unleash the Best Nutrition for Your Dog's Health" at bounding box center [230, 97] width 233 height 33
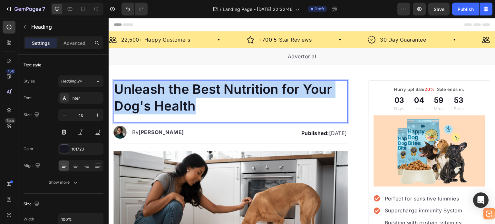
click at [228, 94] on p "Unleash the Best Nutrition for Your Dog's Health" at bounding box center [230, 97] width 233 height 33
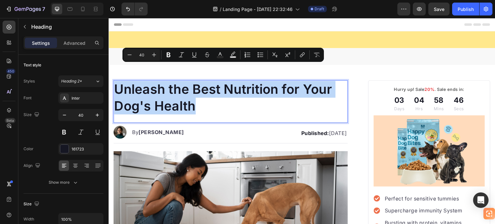
scroll to position [32, 0]
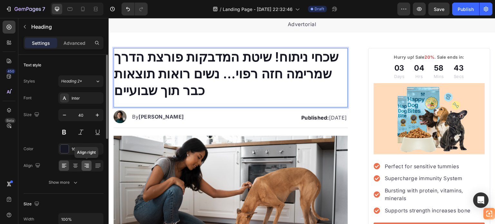
click at [88, 161] on div at bounding box center [86, 165] width 10 height 10
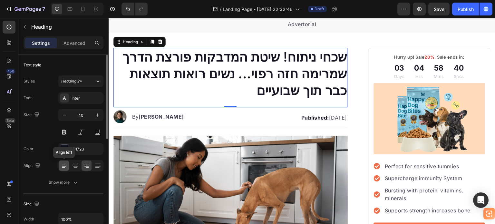
click at [64, 165] on icon at bounding box center [63, 165] width 3 height 1
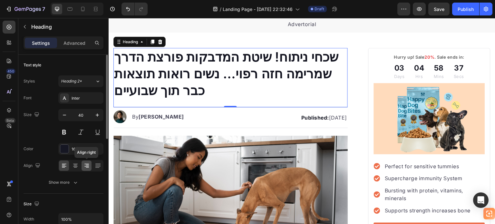
click at [88, 166] on icon at bounding box center [86, 165] width 6 height 6
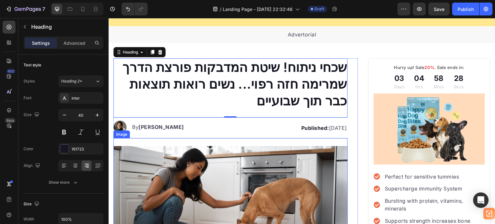
scroll to position [0, 0]
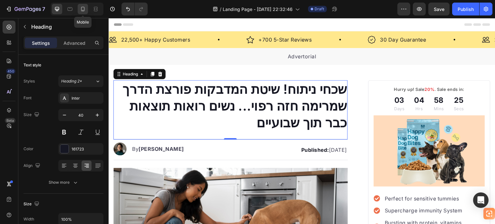
click at [83, 7] on icon at bounding box center [83, 9] width 6 height 6
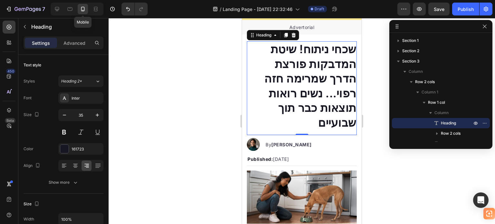
scroll to position [26, 0]
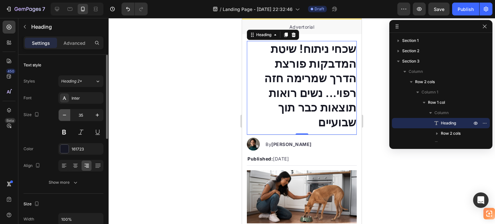
click at [65, 114] on icon "button" at bounding box center [64, 115] width 6 height 6
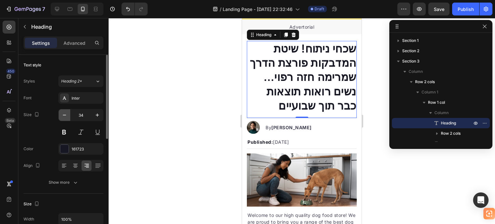
click at [65, 114] on icon "button" at bounding box center [64, 115] width 6 height 6
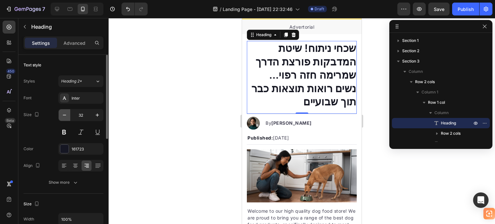
click at [65, 114] on icon "button" at bounding box center [64, 115] width 6 height 6
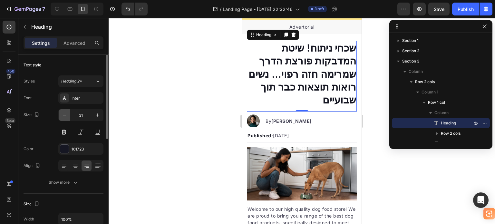
click at [65, 114] on icon "button" at bounding box center [64, 115] width 6 height 6
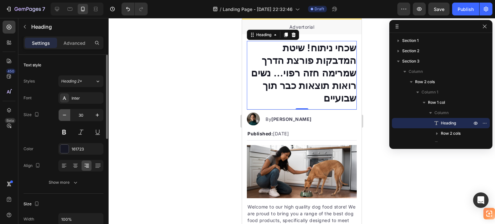
click at [65, 114] on icon "button" at bounding box center [64, 115] width 6 height 6
type input "29"
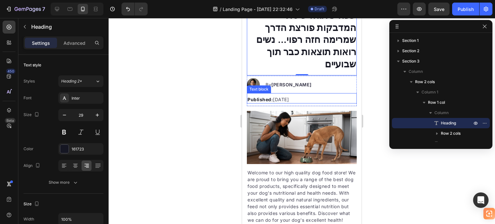
scroll to position [90, 0]
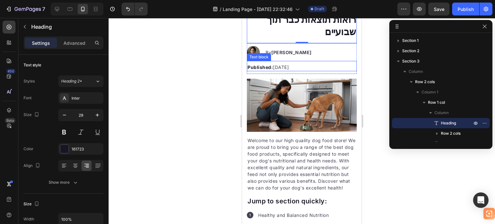
click at [324, 64] on p "Published: Monday, January 8, 2024" at bounding box center [301, 67] width 109 height 7
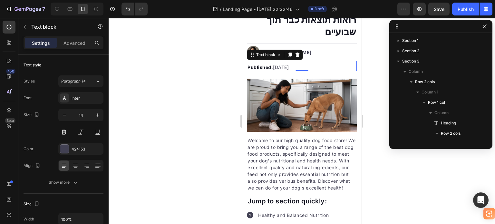
scroll to position [91, 0]
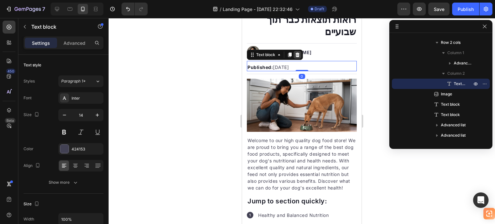
click at [296, 52] on icon at bounding box center [297, 54] width 4 height 5
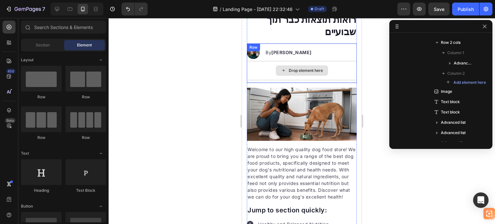
click at [333, 61] on div "Drop element here" at bounding box center [302, 70] width 110 height 19
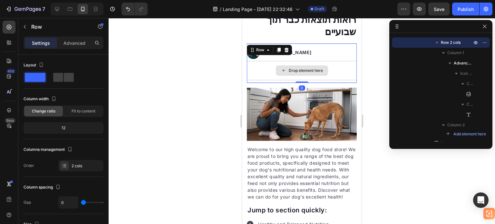
click at [263, 61] on div "Drop element here" at bounding box center [302, 70] width 110 height 19
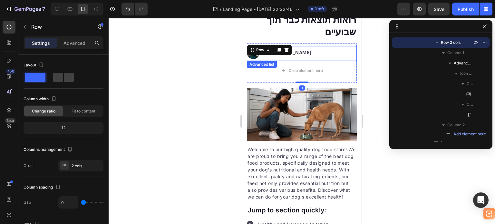
click at [316, 46] on div "Image By Kim Fields Text block" at bounding box center [302, 53] width 110 height 15
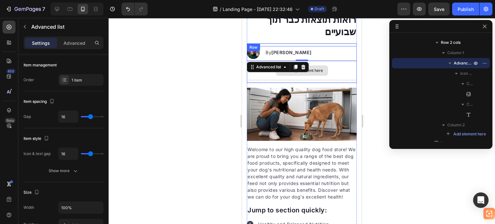
click at [321, 65] on div "Drop element here" at bounding box center [302, 70] width 52 height 10
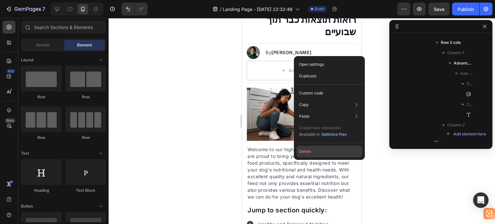
drag, startPoint x: 322, startPoint y: 150, endPoint x: 80, endPoint y: 132, distance: 242.5
click at [322, 150] on button "Delete" at bounding box center [329, 152] width 66 height 12
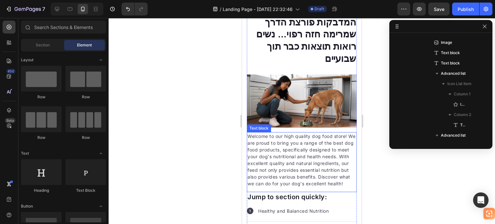
scroll to position [0, 0]
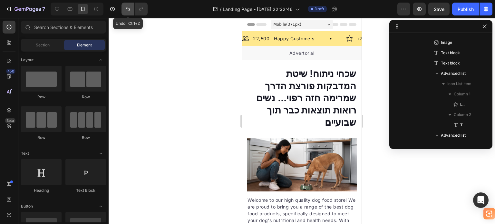
click at [130, 9] on icon "Undo/Redo" at bounding box center [128, 9] width 6 height 6
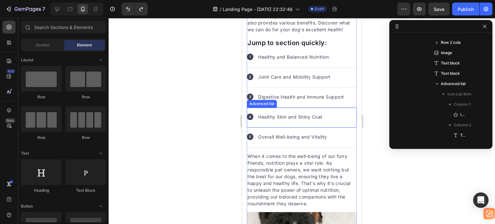
scroll to position [225, 0]
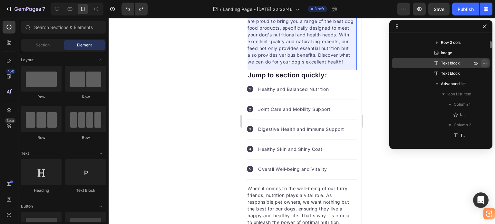
click at [484, 64] on icon "button" at bounding box center [484, 63] width 5 height 5
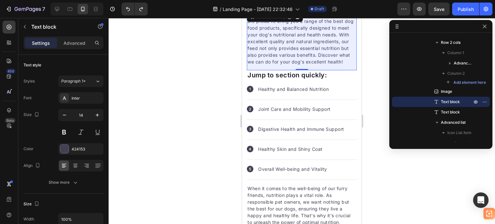
click at [443, 198] on div at bounding box center [302, 121] width 386 height 206
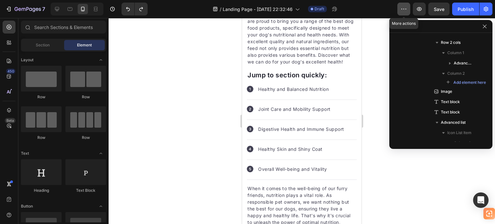
click at [404, 12] on button "button" at bounding box center [403, 9] width 13 height 13
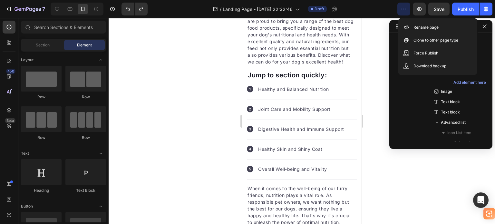
click at [403, 12] on button "button" at bounding box center [403, 9] width 13 height 13
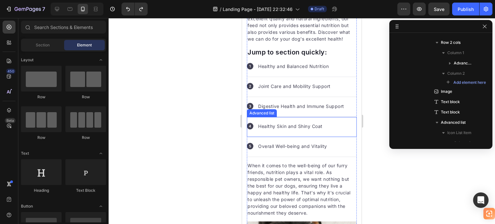
scroll to position [290, 0]
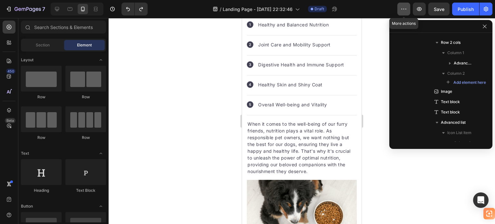
click at [405, 9] on icon "button" at bounding box center [403, 9] width 6 height 6
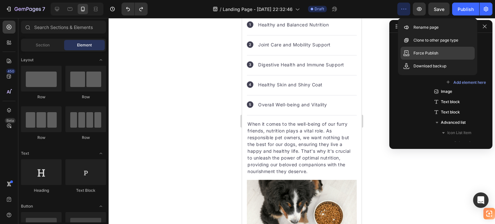
click at [429, 56] on p "Force Publish" at bounding box center [425, 53] width 25 height 6
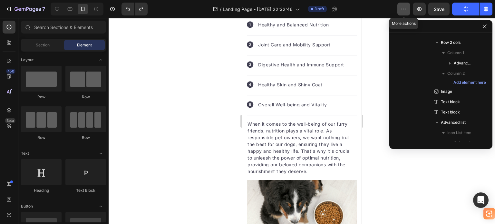
click at [410, 12] on button "button" at bounding box center [403, 9] width 13 height 13
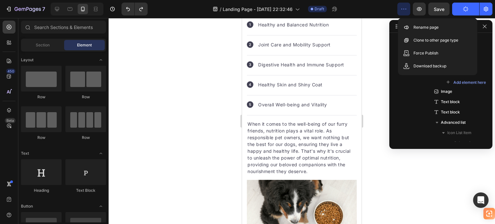
click at [409, 12] on button "button" at bounding box center [403, 9] width 13 height 13
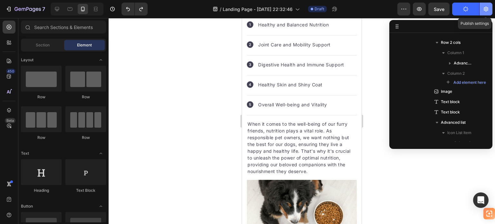
click at [487, 11] on icon "button" at bounding box center [485, 9] width 6 height 6
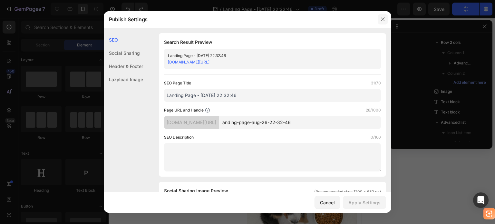
click at [384, 20] on icon "button" at bounding box center [382, 19] width 5 height 5
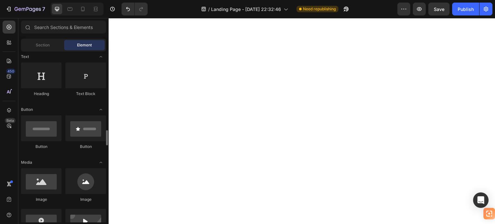
scroll to position [193, 0]
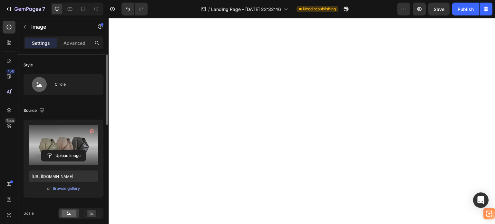
click at [62, 140] on label at bounding box center [64, 145] width 70 height 41
click at [62, 150] on input "file" at bounding box center [63, 155] width 44 height 11
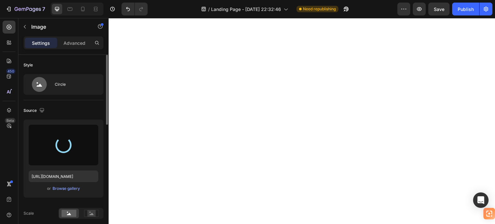
type input "[URL][DOMAIN_NAME]"
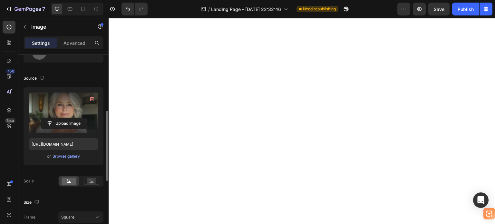
scroll to position [64, 0]
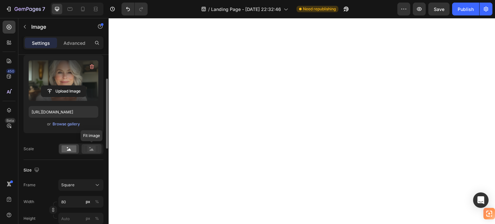
click at [89, 148] on rect at bounding box center [91, 149] width 8 height 6
click at [72, 148] on rect at bounding box center [69, 148] width 15 height 7
click at [95, 149] on rect at bounding box center [91, 149] width 8 height 6
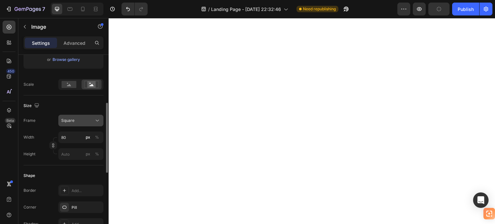
click at [80, 120] on div "Square" at bounding box center [77, 121] width 32 height 6
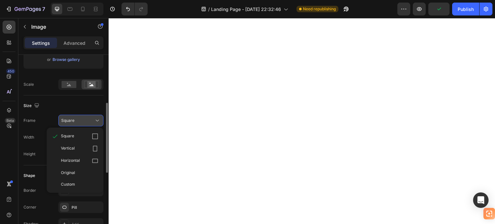
click at [80, 120] on div "Square" at bounding box center [77, 121] width 32 height 6
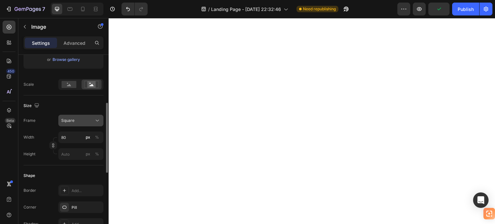
click at [80, 120] on div "Square" at bounding box center [77, 121] width 32 height 6
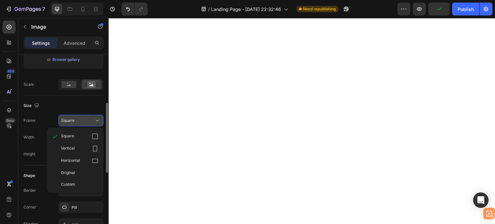
click at [80, 120] on div "Square" at bounding box center [77, 121] width 32 height 6
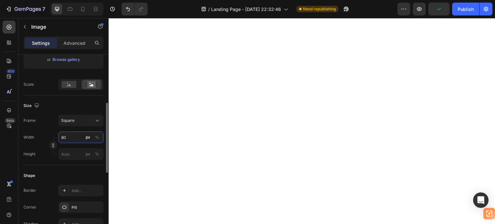
click at [74, 137] on input "80" at bounding box center [80, 137] width 45 height 12
click at [68, 151] on p "Full 100%" at bounding box center [79, 152] width 37 height 6
click at [73, 137] on input "100" at bounding box center [80, 137] width 45 height 12
type input "2"
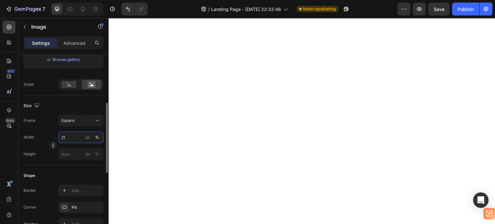
type input "2"
type input "1"
type input "10"
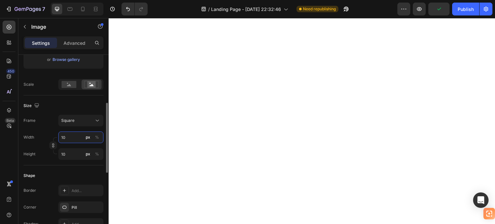
type input "1"
type input "2"
type input "20"
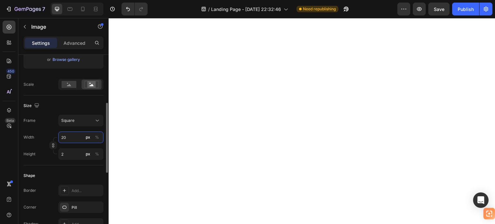
type input "20"
type input "2"
type input "4"
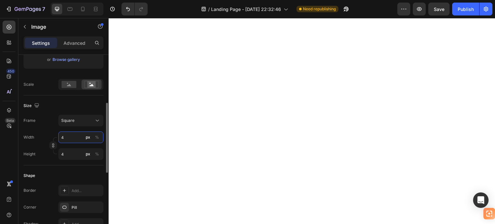
type input "40"
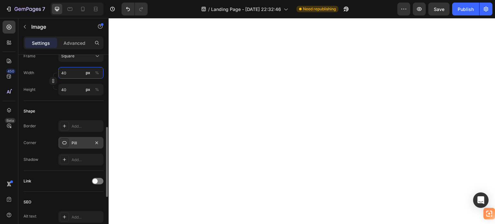
type input "40"
click at [68, 143] on div at bounding box center [64, 142] width 9 height 9
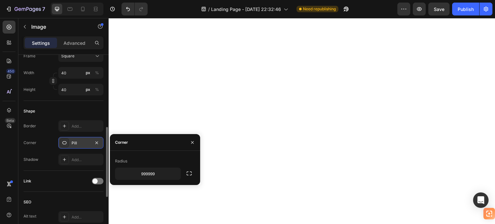
click at [68, 143] on div at bounding box center [64, 142] width 9 height 9
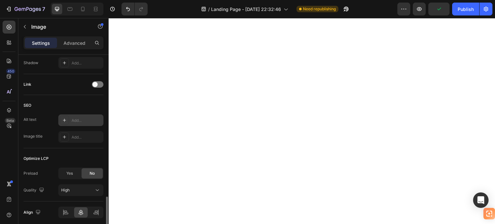
scroll to position [314, 0]
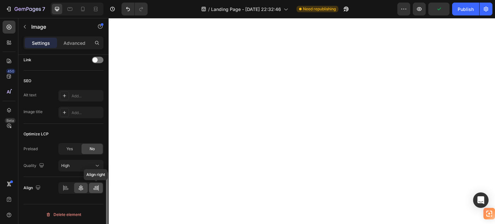
click at [93, 188] on icon at bounding box center [96, 188] width 6 height 6
click at [82, 91] on div "Add..." at bounding box center [80, 96] width 45 height 12
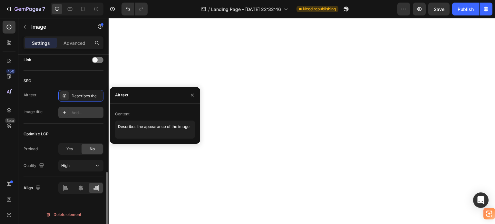
click at [77, 112] on div "Add..." at bounding box center [86, 113] width 30 height 6
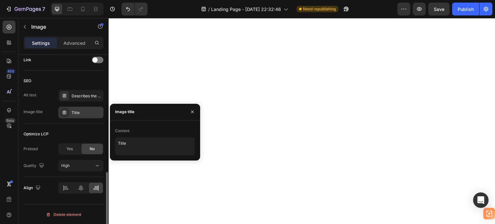
click at [78, 121] on div "SEO Alt text Describes the appearance of the image Image title Title" at bounding box center [64, 97] width 80 height 53
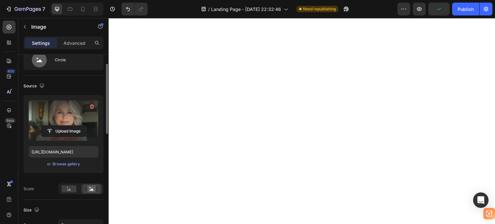
scroll to position [0, 0]
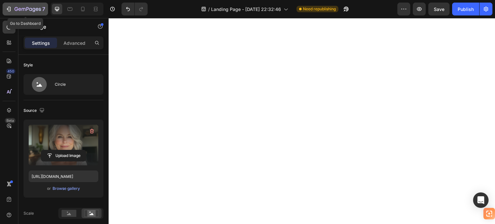
click at [9, 11] on icon "button" at bounding box center [9, 9] width 3 height 5
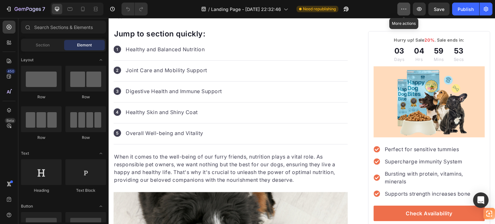
click at [404, 6] on icon "button" at bounding box center [403, 9] width 6 height 6
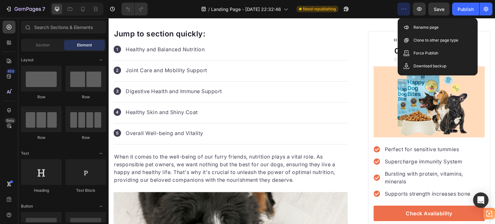
click at [404, 6] on icon "button" at bounding box center [403, 9] width 6 height 6
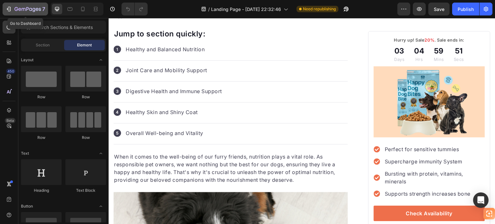
click at [17, 9] on icon "button" at bounding box center [27, 9] width 26 height 5
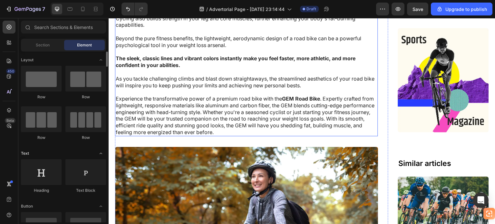
scroll to position [386, 0]
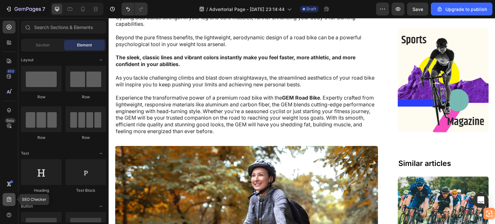
click at [8, 198] on icon at bounding box center [9, 199] width 4 height 5
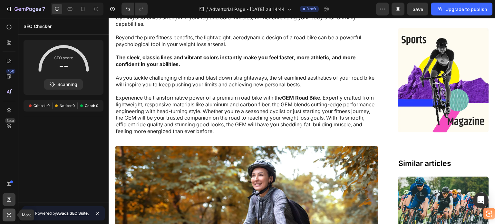
click at [8, 212] on icon at bounding box center [9, 215] width 6 height 6
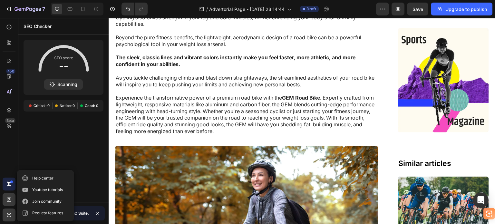
click at [8, 183] on icon at bounding box center [8, 183] width 3 height 5
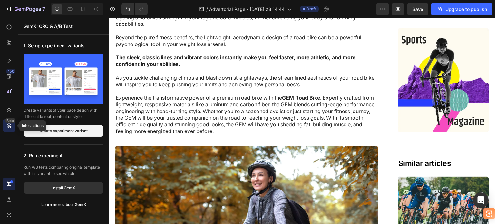
click at [10, 123] on icon at bounding box center [9, 125] width 6 height 6
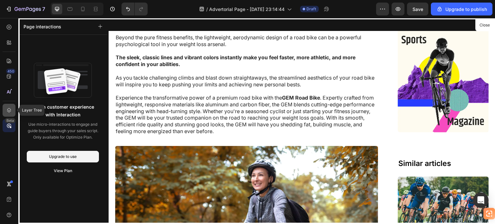
click at [10, 111] on icon at bounding box center [9, 110] width 4 height 5
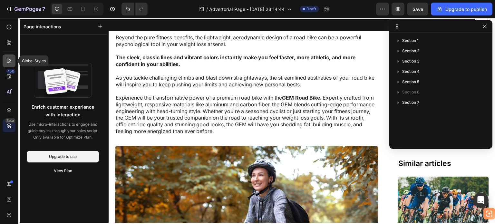
click at [11, 62] on icon at bounding box center [9, 61] width 5 height 5
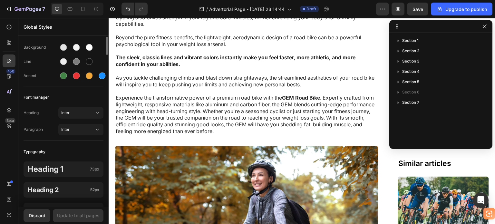
scroll to position [0, 0]
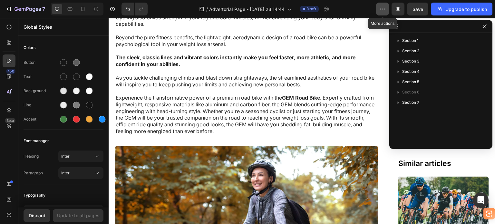
click at [382, 11] on icon "button" at bounding box center [382, 9] width 6 height 6
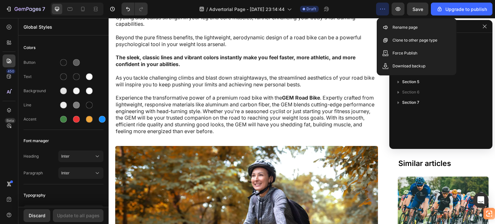
click at [358, 7] on div "/ Advertorial Page - [DATE] 23:14:44 Draft" at bounding box center [264, 9] width 223 height 13
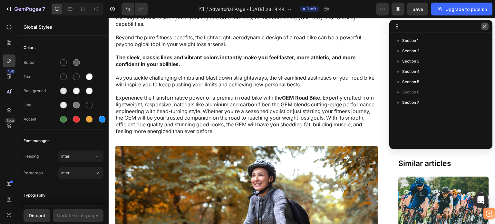
click at [484, 28] on icon "button" at bounding box center [484, 26] width 5 height 5
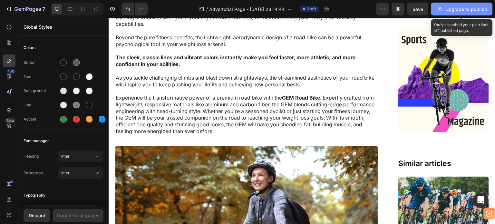
click at [461, 10] on div "Upgrade to publish" at bounding box center [461, 9] width 51 height 7
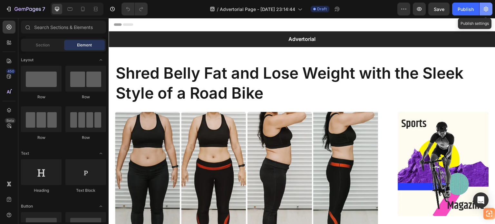
click at [487, 11] on icon "button" at bounding box center [485, 9] width 6 height 6
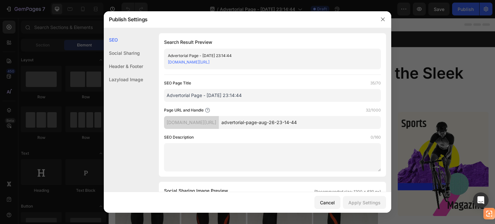
click at [134, 81] on div "Lazyload Image" at bounding box center [123, 79] width 39 height 13
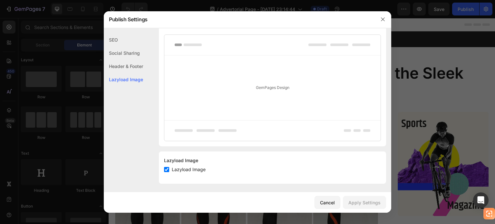
scroll to position [346, 0]
click at [383, 21] on icon "button" at bounding box center [382, 19] width 5 height 5
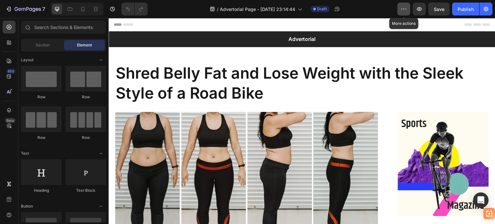
click at [400, 7] on button "button" at bounding box center [403, 9] width 13 height 13
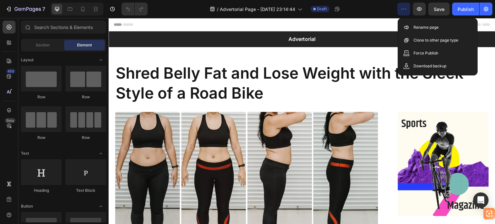
click at [400, 7] on button "button" at bounding box center [403, 9] width 13 height 13
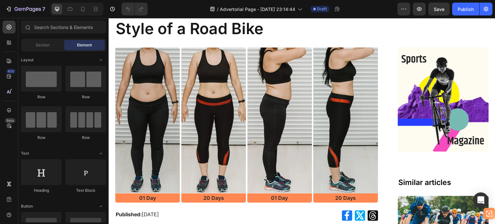
scroll to position [64, 0]
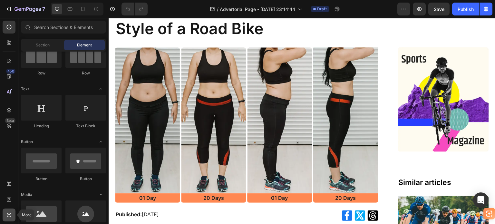
click at [9, 213] on icon at bounding box center [9, 215] width 5 height 5
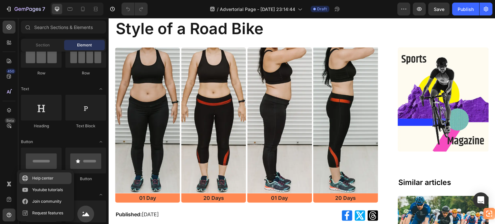
click at [43, 176] on div "Help center" at bounding box center [42, 178] width 21 height 6
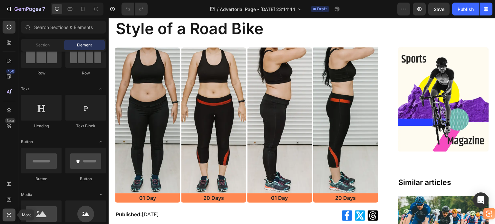
click at [6, 211] on div at bounding box center [9, 214] width 13 height 13
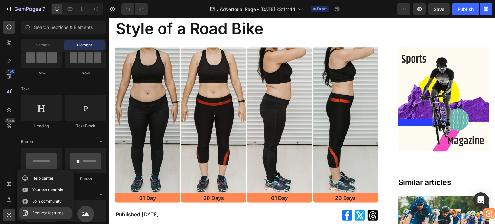
click at [24, 213] on icon at bounding box center [25, 212] width 5 height 5
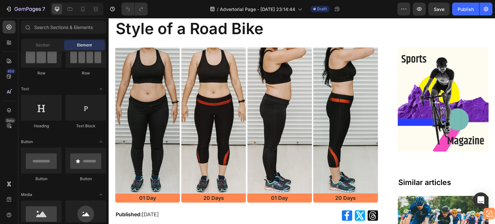
click at [14, 2] on div "7 / Advertorial Page - [DATE] 23:14:44 Draft Preview Save Publish" at bounding box center [247, 9] width 495 height 18
click at [16, 5] on div "7" at bounding box center [29, 9] width 31 height 8
